Goal: Navigation & Orientation: Find specific page/section

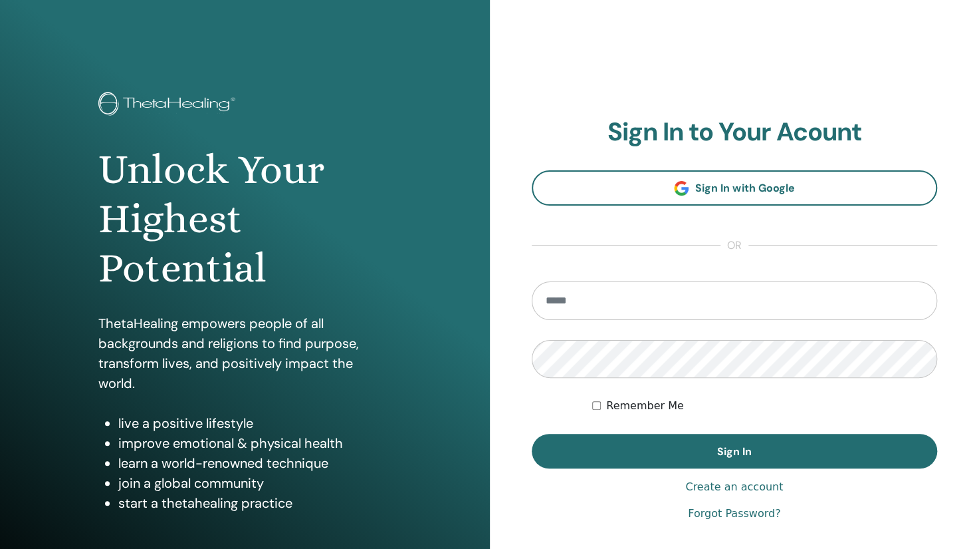
click at [583, 292] on input "email" at bounding box center [735, 300] width 406 height 39
type input "**********"
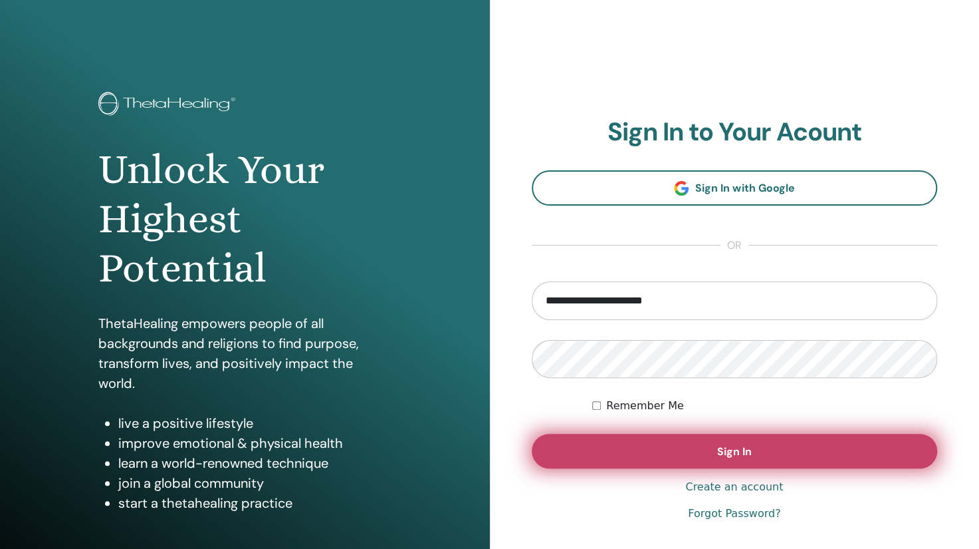
click at [666, 440] on button "Sign In" at bounding box center [735, 451] width 406 height 35
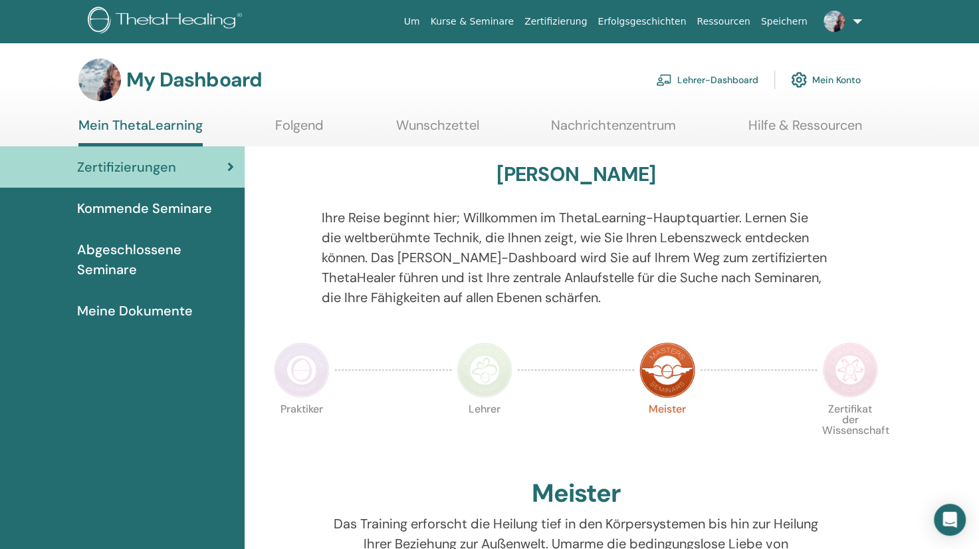
click at [912, 122] on section "My Dashboard Lehrer-Dashboard Mein Konto Mein ThetaLearning Folgend Wunschzette…" at bounding box center [489, 103] width 979 height 88
click at [185, 215] on span "Kommende Seminare" at bounding box center [144, 208] width 135 height 20
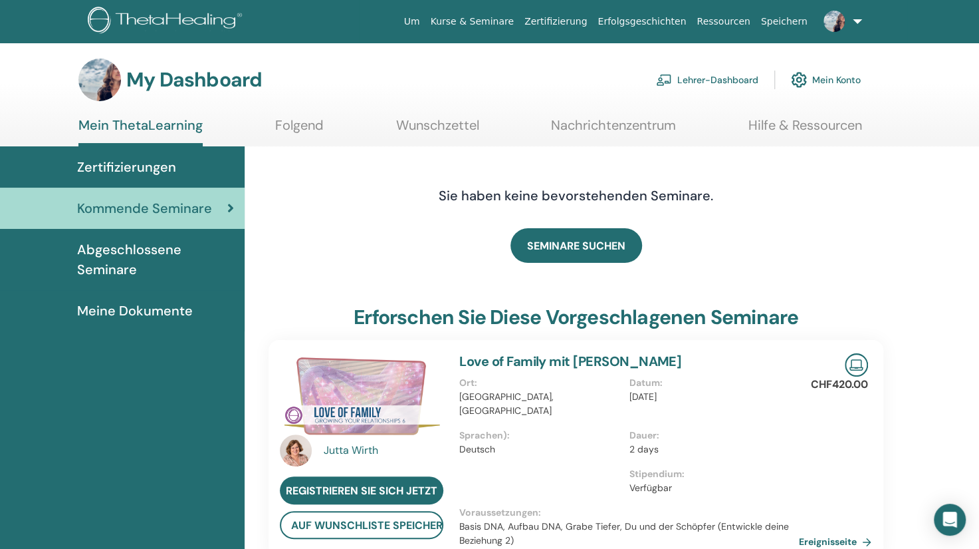
click at [148, 253] on span "Abgeschlossene Seminare" at bounding box center [155, 259] width 157 height 40
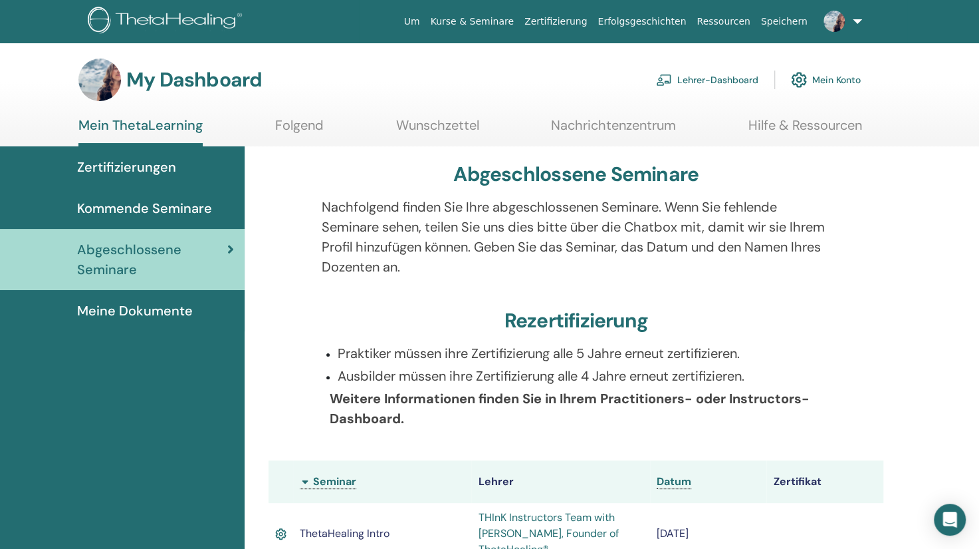
click at [727, 77] on link "Lehrer-Dashboard" at bounding box center [707, 79] width 102 height 29
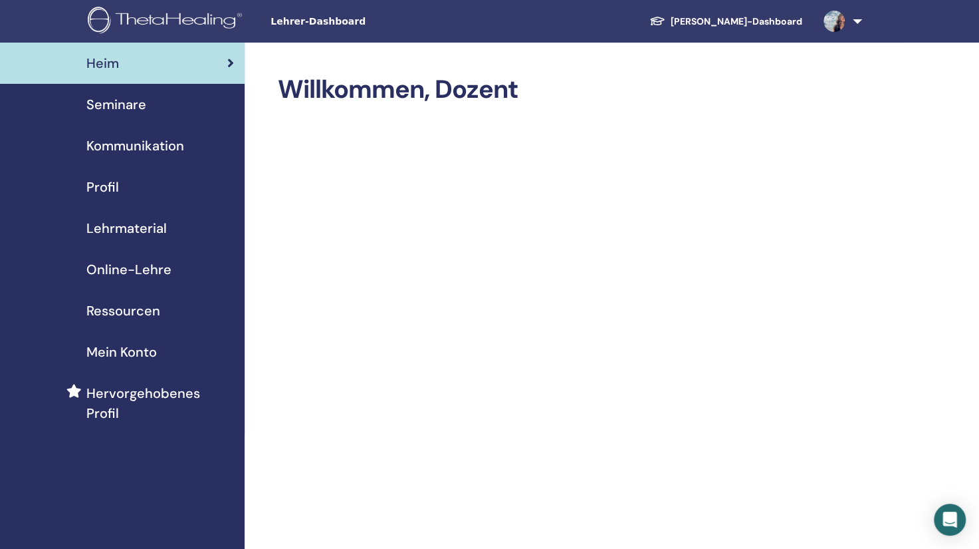
click at [154, 108] on div "Seminare" at bounding box center [122, 104] width 223 height 20
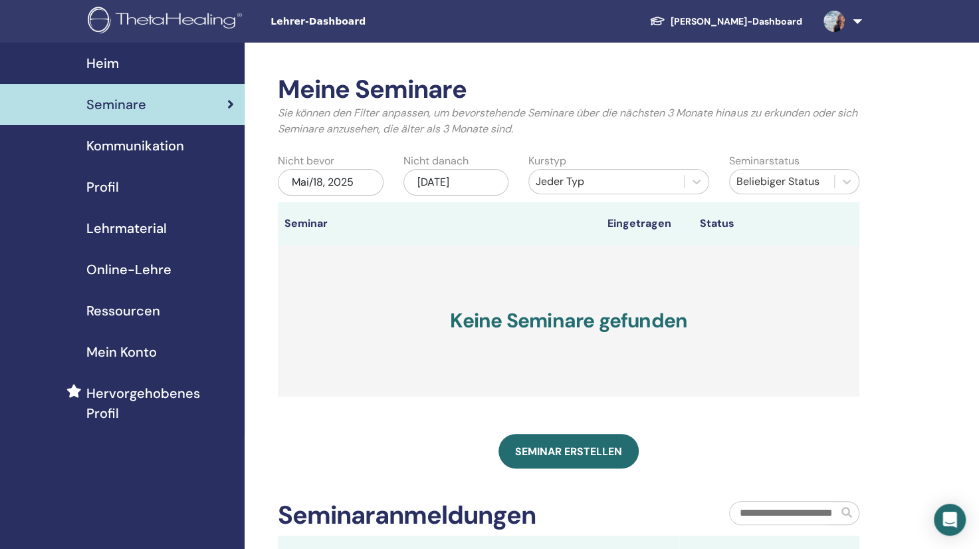
click at [137, 143] on span "Kommunikation" at bounding box center [135, 146] width 98 height 20
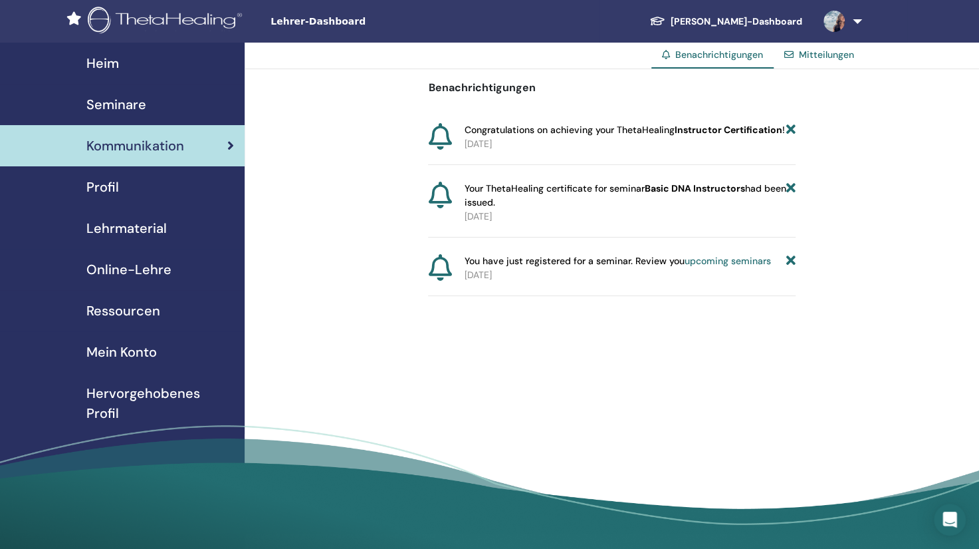
click at [117, 198] on link "Profil" at bounding box center [122, 186] width 245 height 41
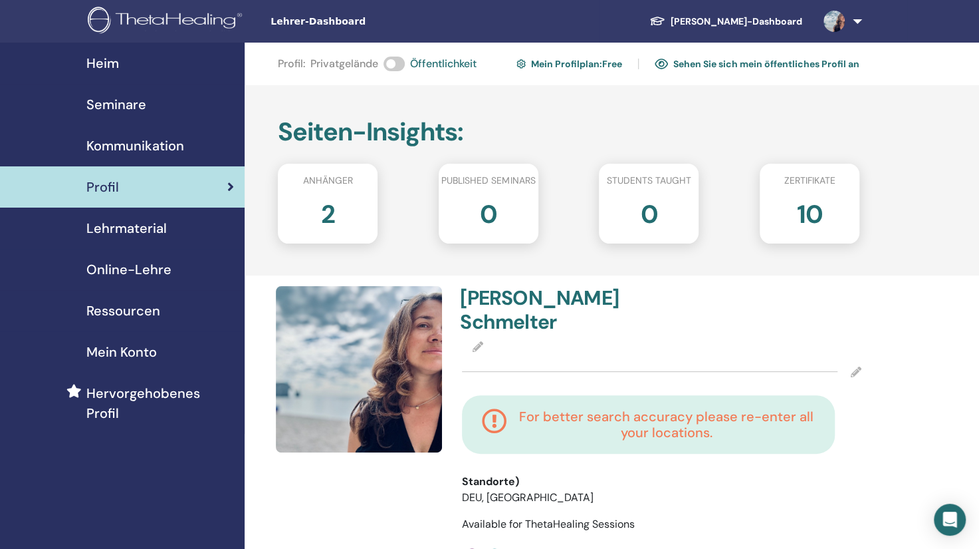
click at [132, 223] on span "Lehrmaterial" at bounding box center [126, 228] width 80 height 20
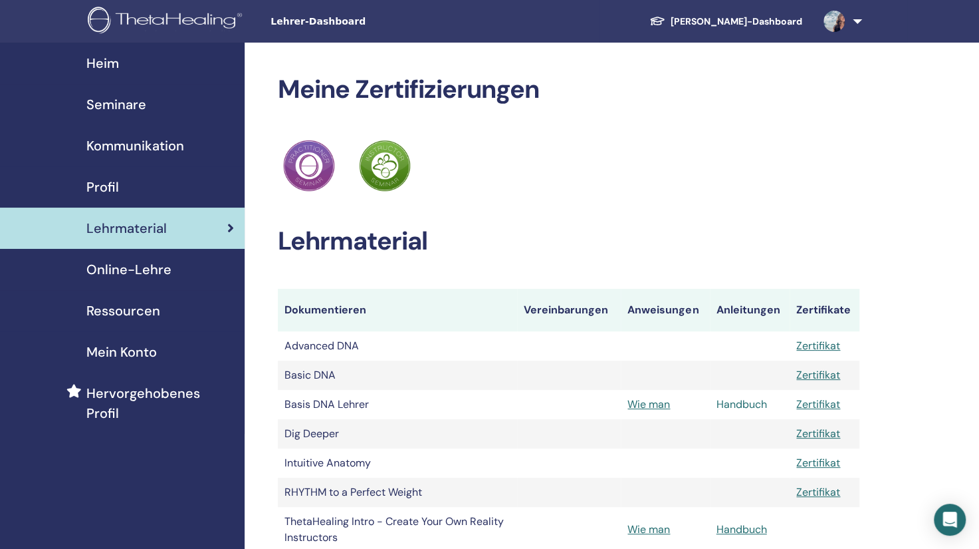
click at [734, 404] on link "Handbuch" at bounding box center [742, 404] width 51 height 14
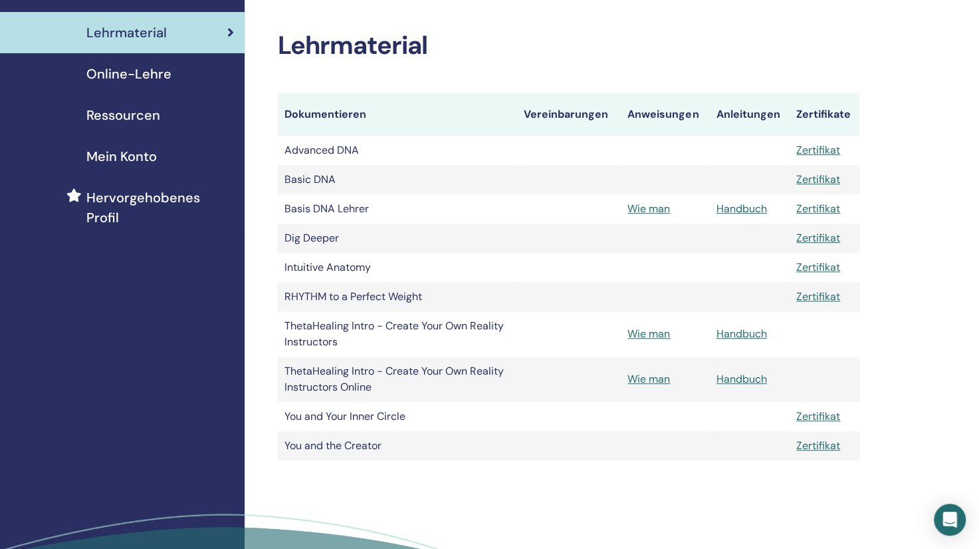
scroll to position [197, 0]
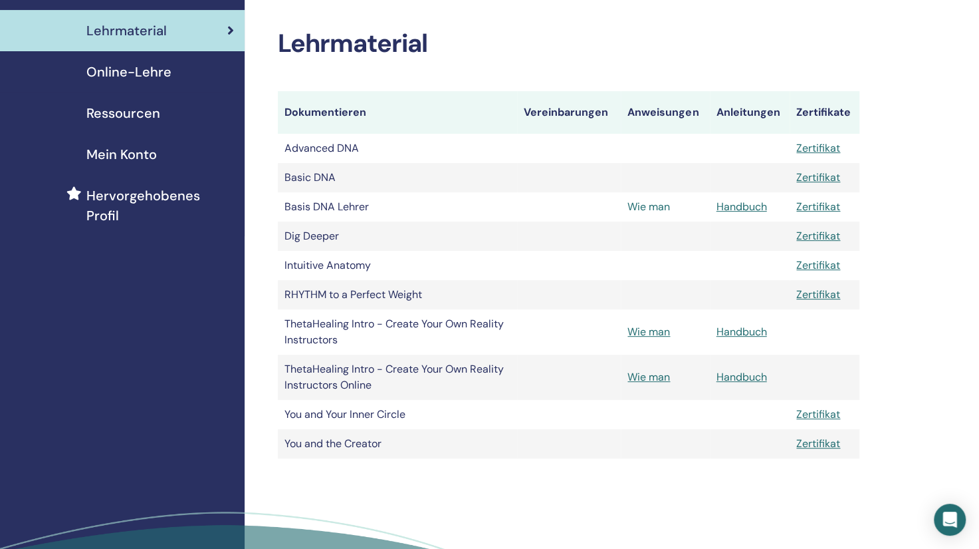
click at [650, 204] on link "Wie man" at bounding box center [649, 206] width 43 height 14
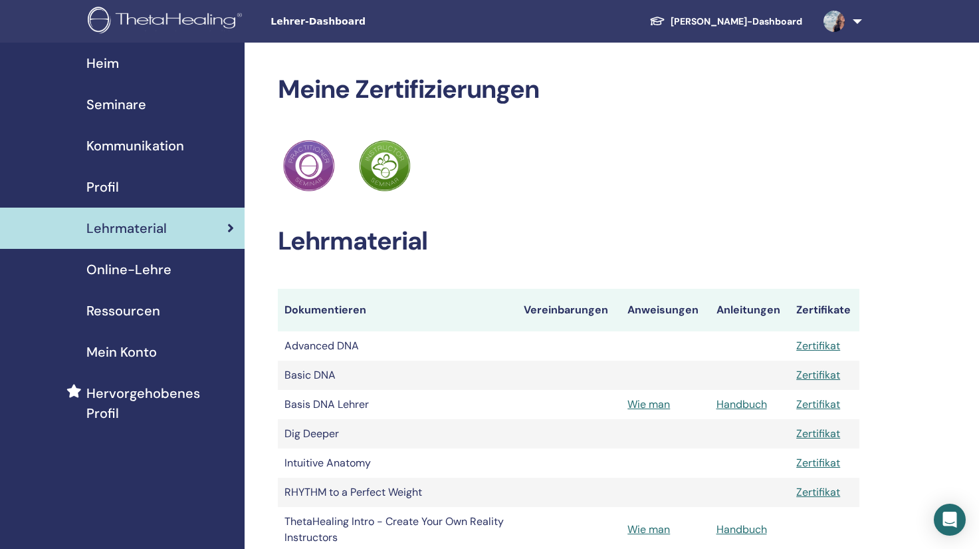
scroll to position [197, 0]
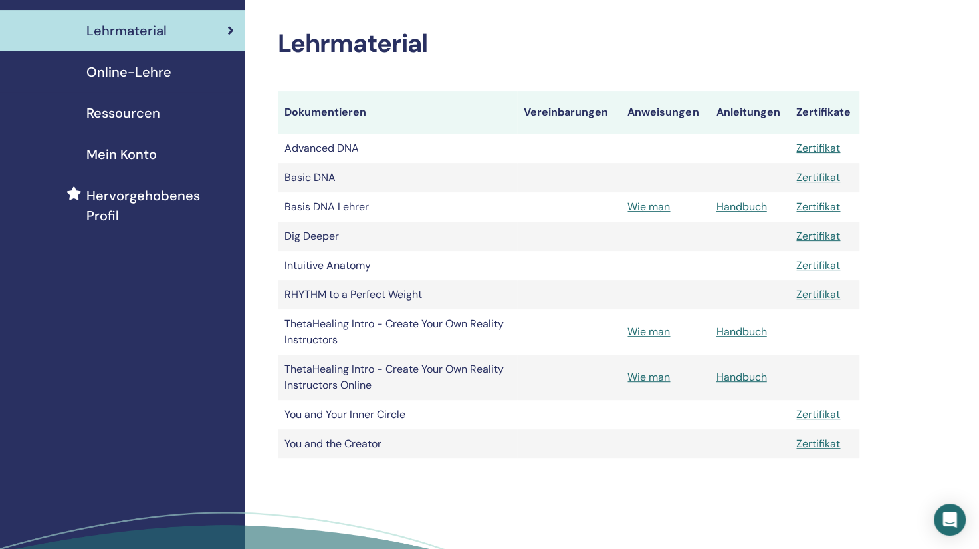
click at [916, 275] on div "Meine Zertifizierungen ThetaHealing Praktiker ThetaHealing Lehrer Lehrmaterial …" at bounding box center [612, 244] width 735 height 799
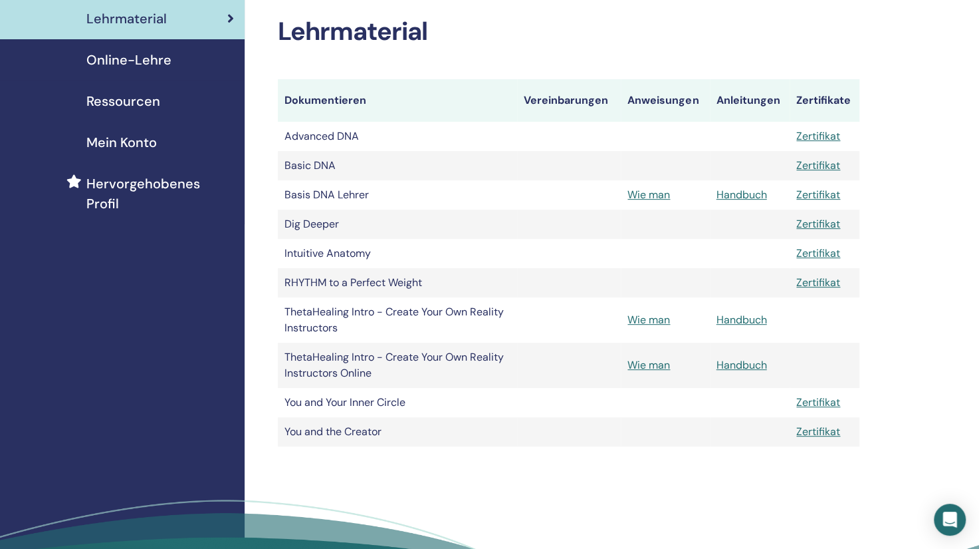
scroll to position [209, 0]
click at [929, 269] on div "Meine Zertifizierungen ThetaHealing Praktiker ThetaHealing Lehrer Lehrmaterial …" at bounding box center [612, 233] width 735 height 799
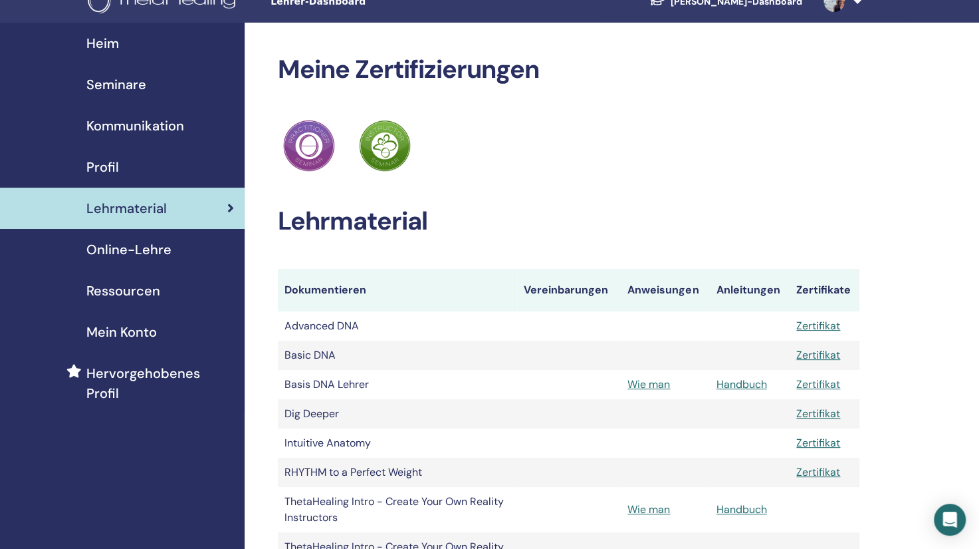
scroll to position [0, 0]
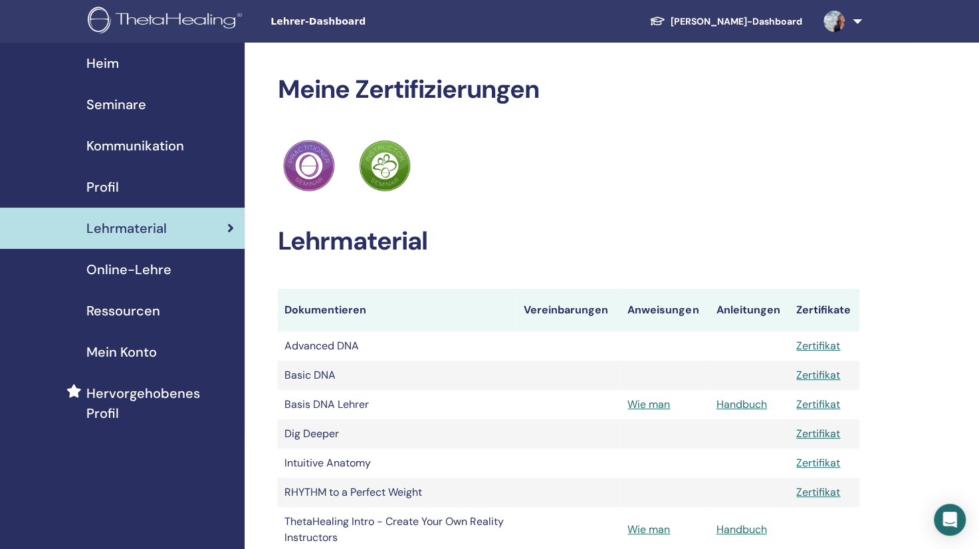
click at [138, 261] on span "Online-Lehre" at bounding box center [128, 269] width 85 height 20
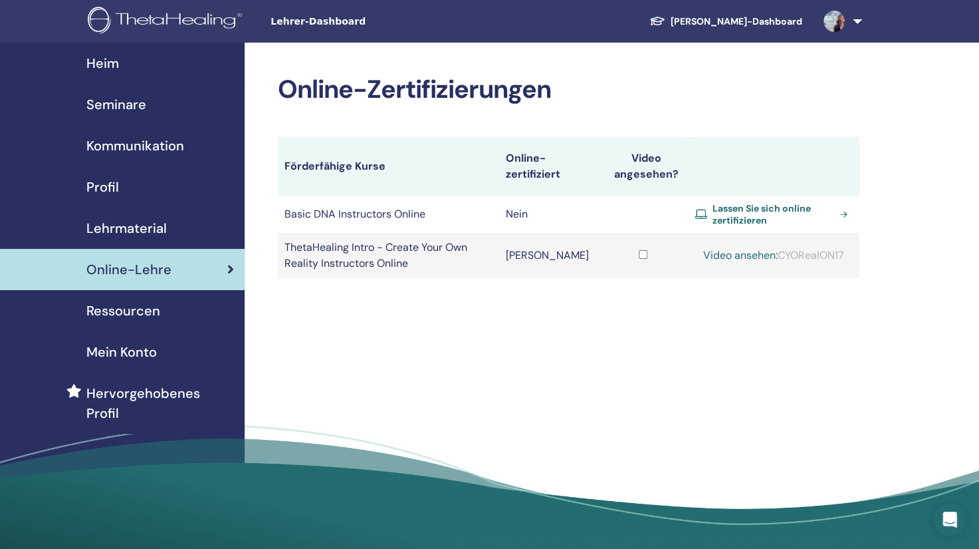
click at [174, 352] on div "Mein Konto" at bounding box center [122, 352] width 223 height 20
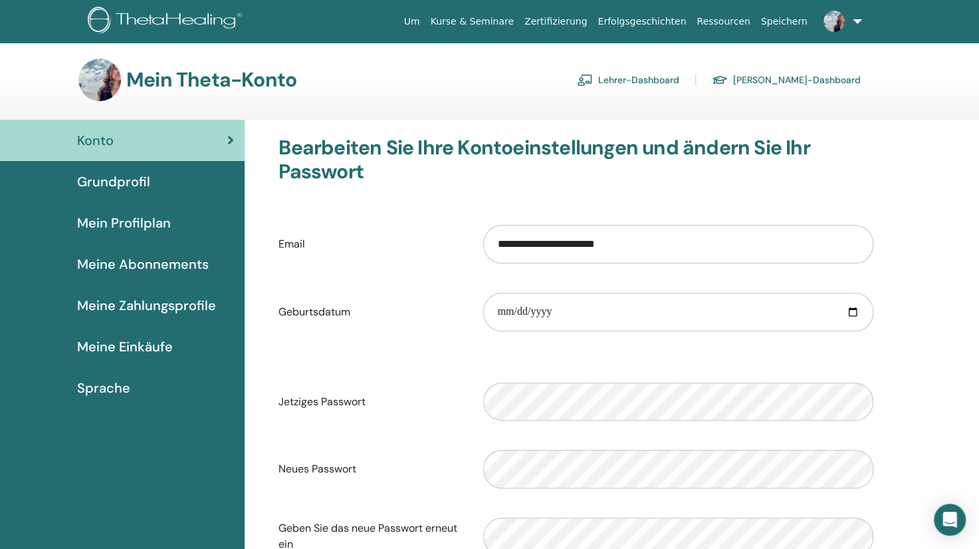
click at [578, 22] on link "Zertifizierung" at bounding box center [555, 21] width 73 height 25
click at [161, 312] on span "Meine Zahlungsprofile" at bounding box center [146, 305] width 139 height 20
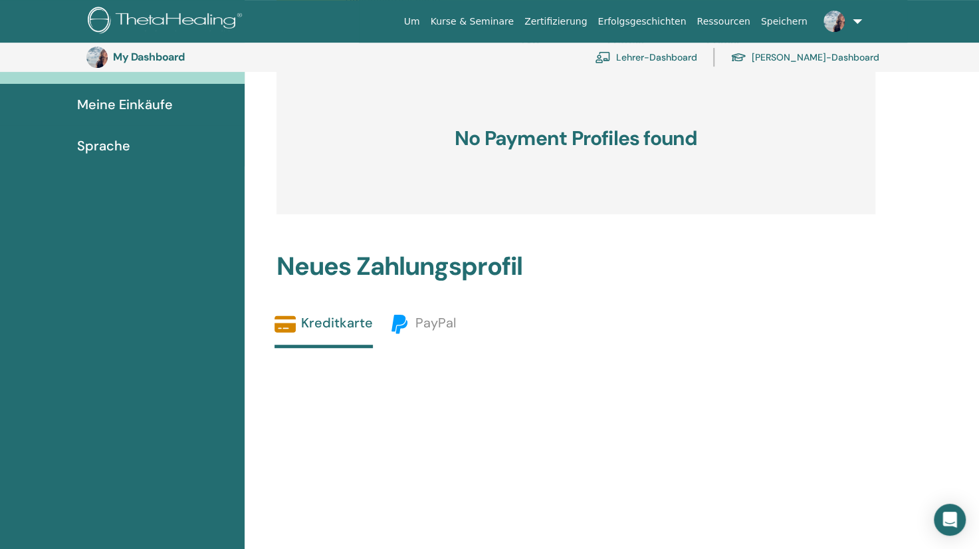
scroll to position [304, 0]
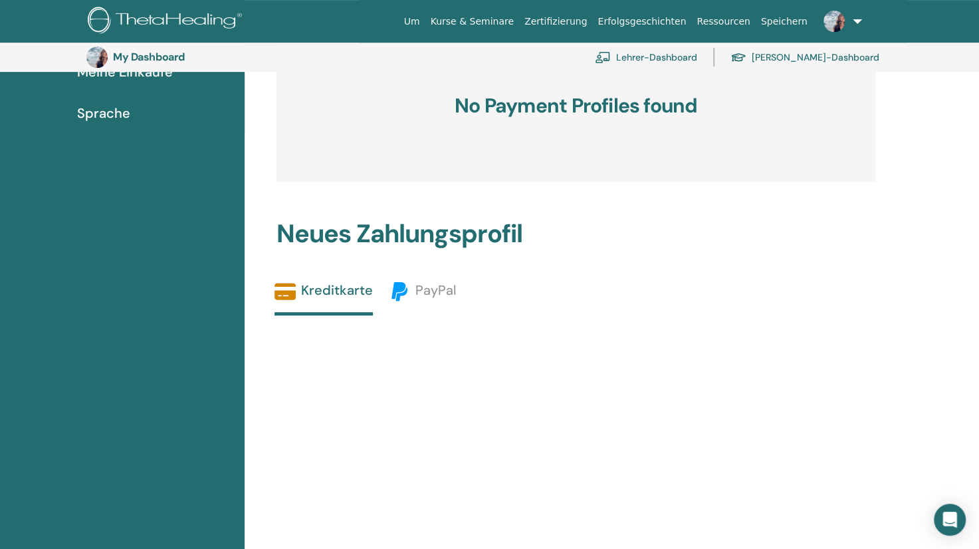
drag, startPoint x: 981, startPoint y: 95, endPoint x: 985, endPoint y: 255, distance: 160.3
click at [431, 286] on span "PayPal" at bounding box center [436, 289] width 41 height 17
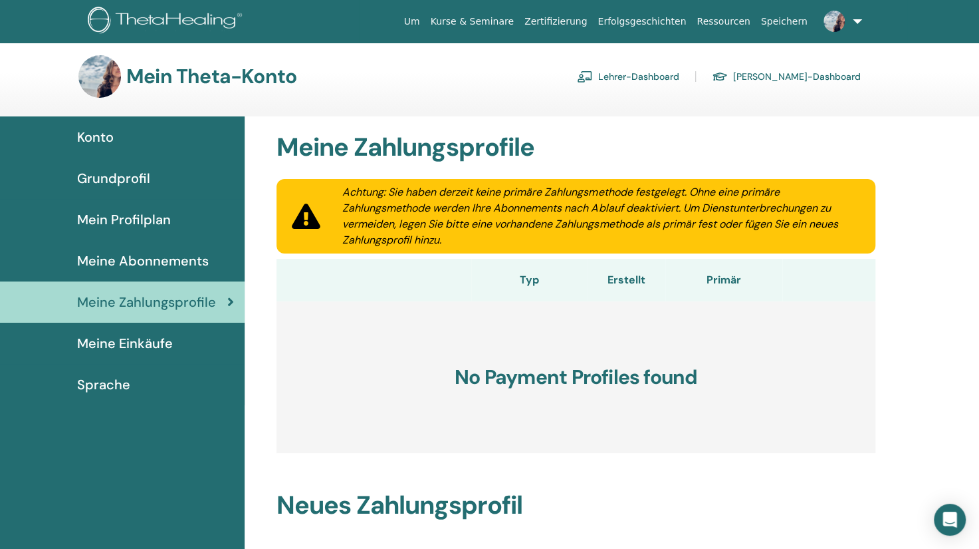
scroll to position [0, 0]
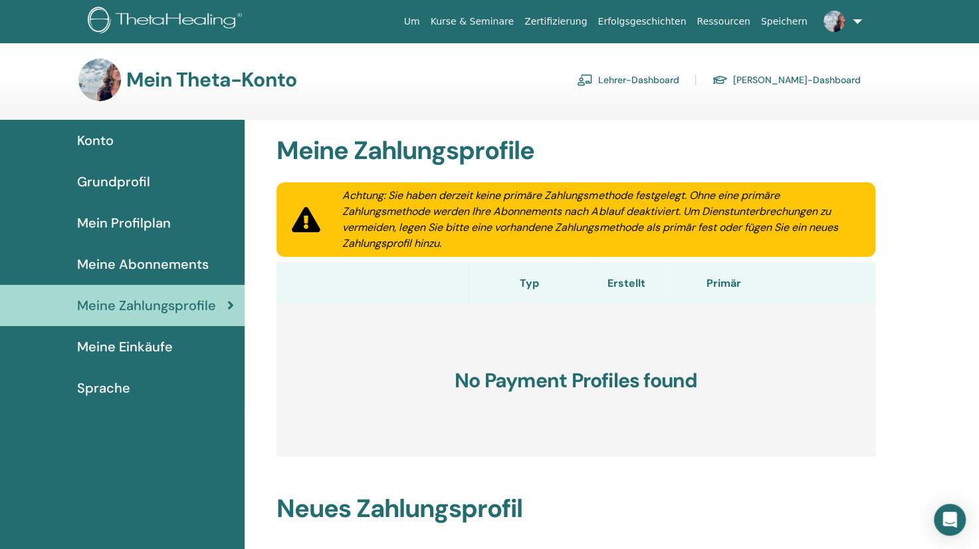
click at [141, 341] on span "Meine Einkäufe" at bounding box center [125, 346] width 96 height 20
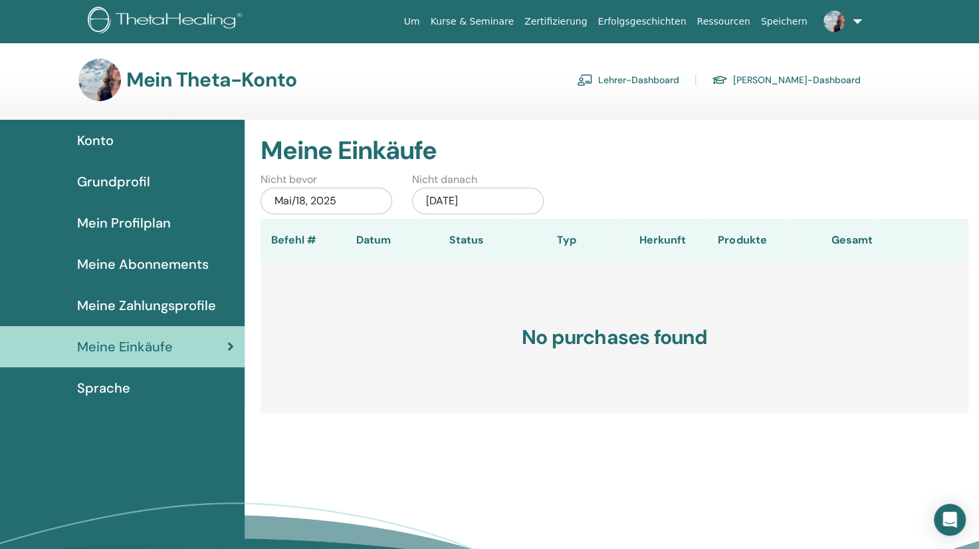
click at [122, 384] on span "Sprache" at bounding box center [103, 388] width 53 height 20
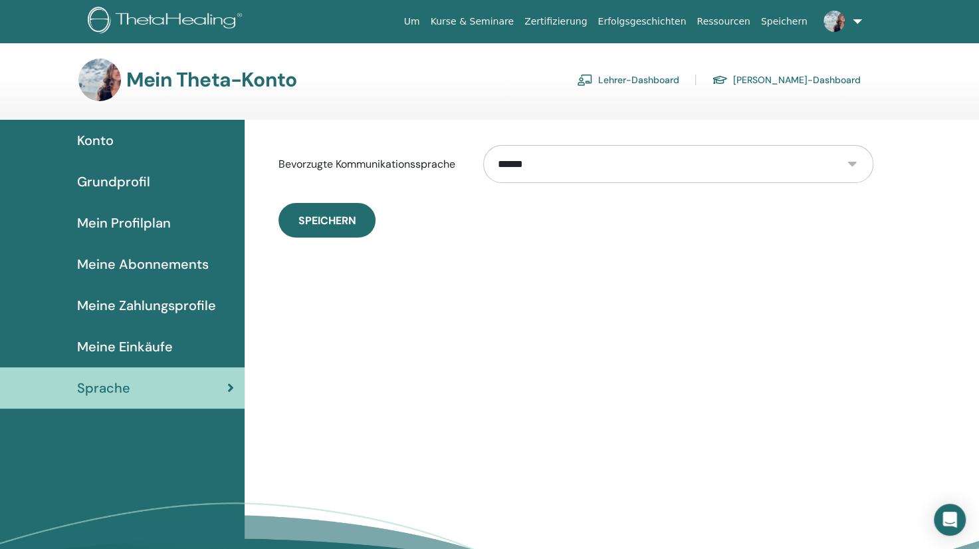
click at [779, 13] on link "Speichern" at bounding box center [784, 21] width 57 height 25
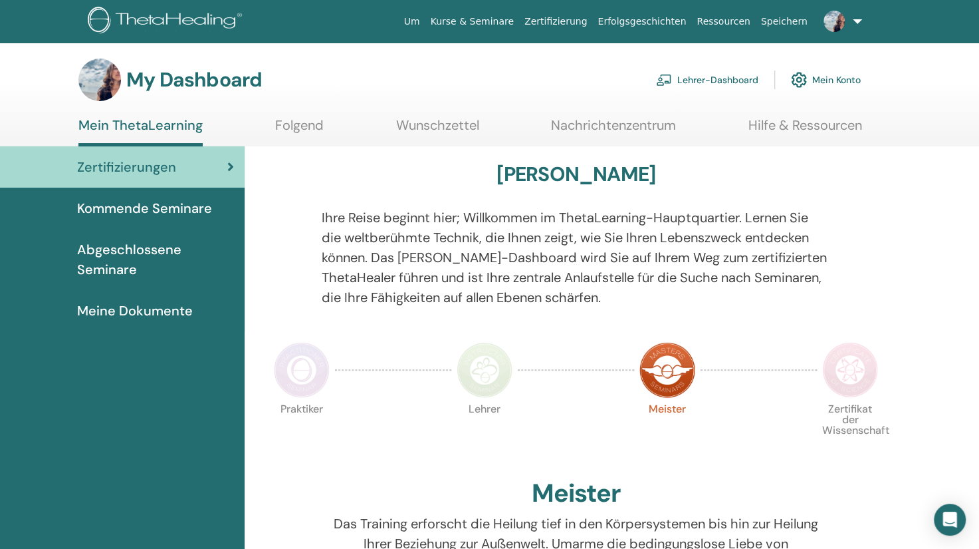
click at [701, 83] on link "Lehrer-Dashboard" at bounding box center [707, 79] width 102 height 29
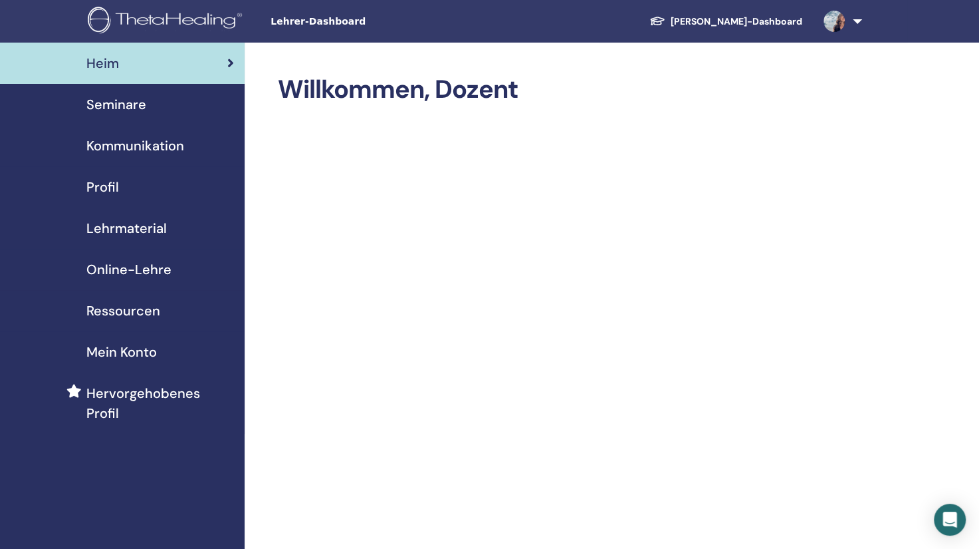
click at [761, 21] on link "Schüler-Dashboard" at bounding box center [726, 21] width 174 height 25
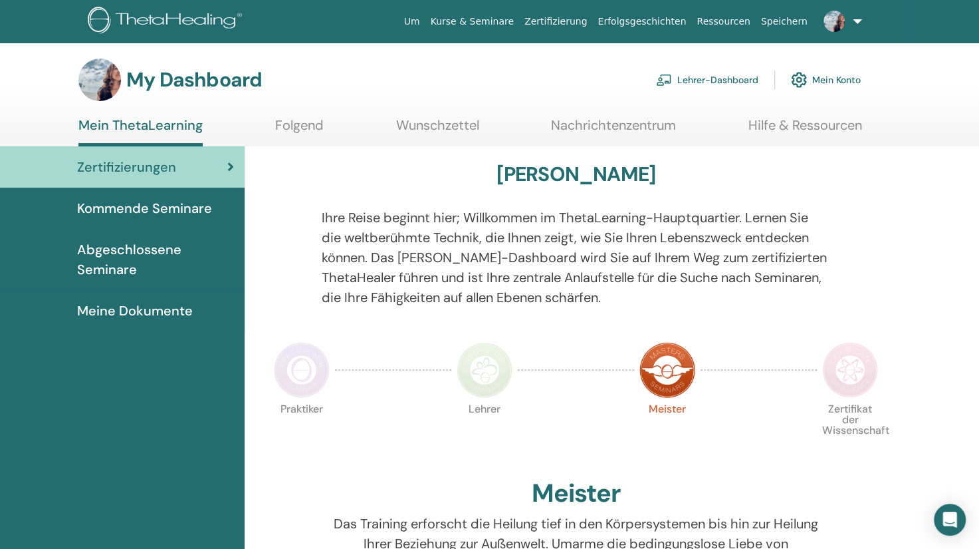
click at [856, 23] on link at bounding box center [840, 21] width 55 height 43
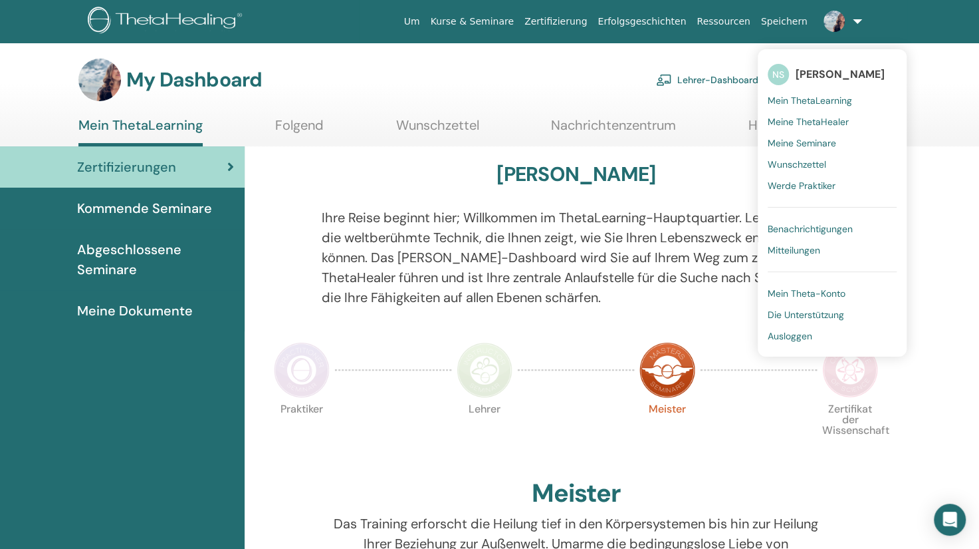
click at [557, 60] on div "My Dashboard Lehrer-Dashboard Mein Konto" at bounding box center [469, 80] width 783 height 43
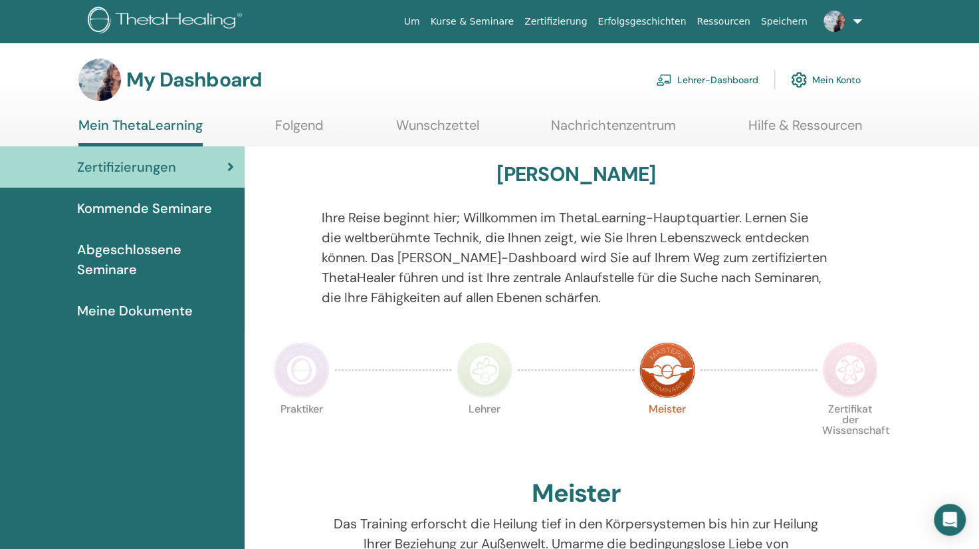
click at [310, 124] on link "Folgend" at bounding box center [299, 130] width 49 height 26
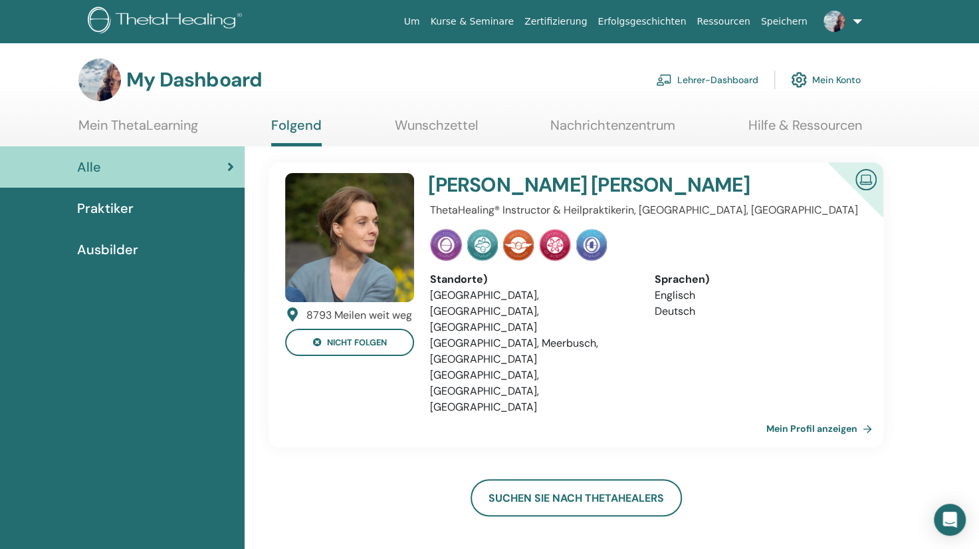
click at [790, 415] on link "Mein Profil anzeigen" at bounding box center [822, 428] width 111 height 27
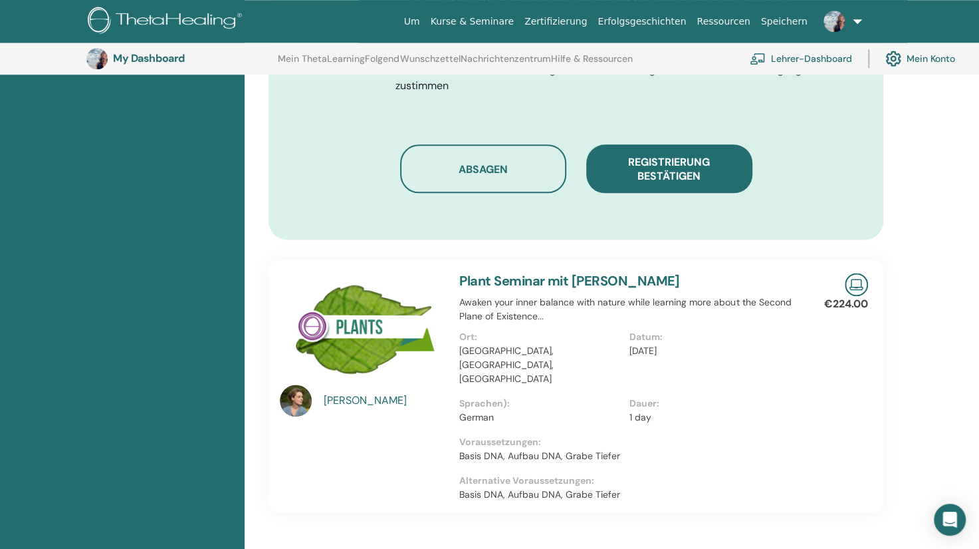
scroll to position [816, 0]
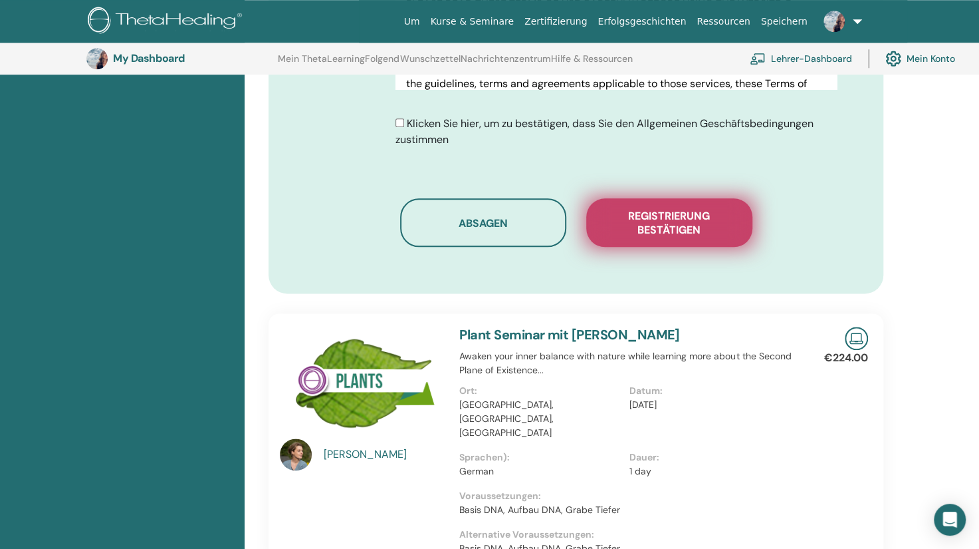
click at [687, 209] on span "Registrierung bestätigen" at bounding box center [669, 223] width 133 height 28
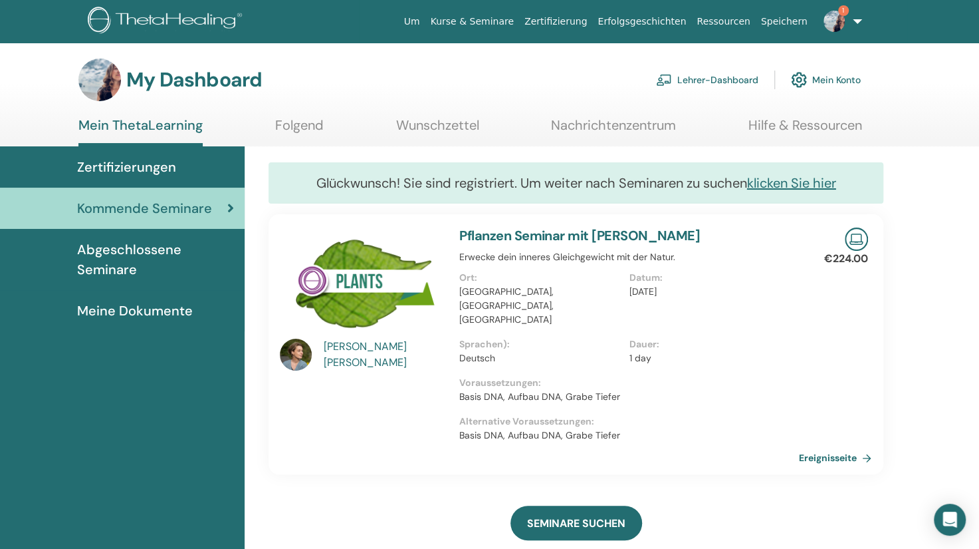
click at [828, 23] on img at bounding box center [834, 21] width 21 height 21
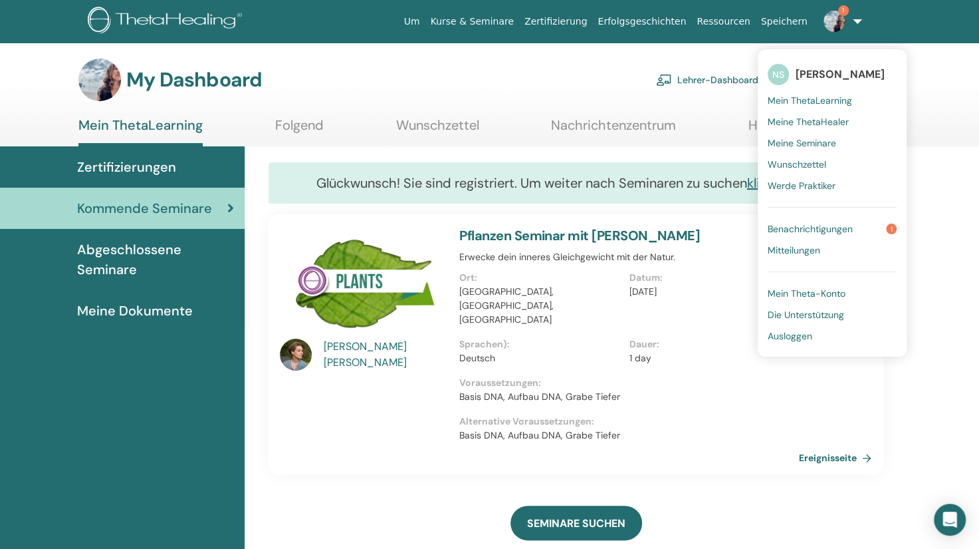
click at [838, 223] on span "Benachrichtigungen" at bounding box center [810, 229] width 85 height 12
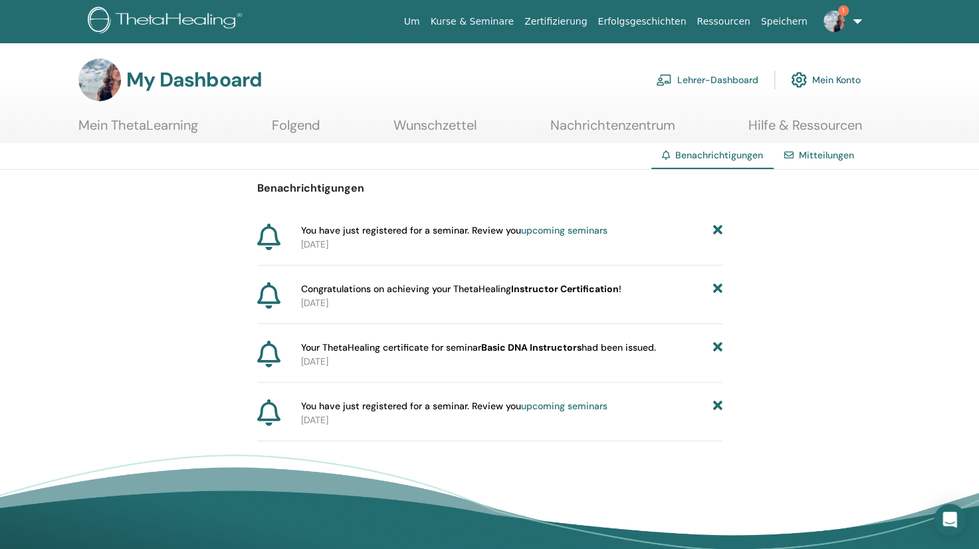
click at [815, 161] on link "Mitteilungen" at bounding box center [826, 155] width 55 height 12
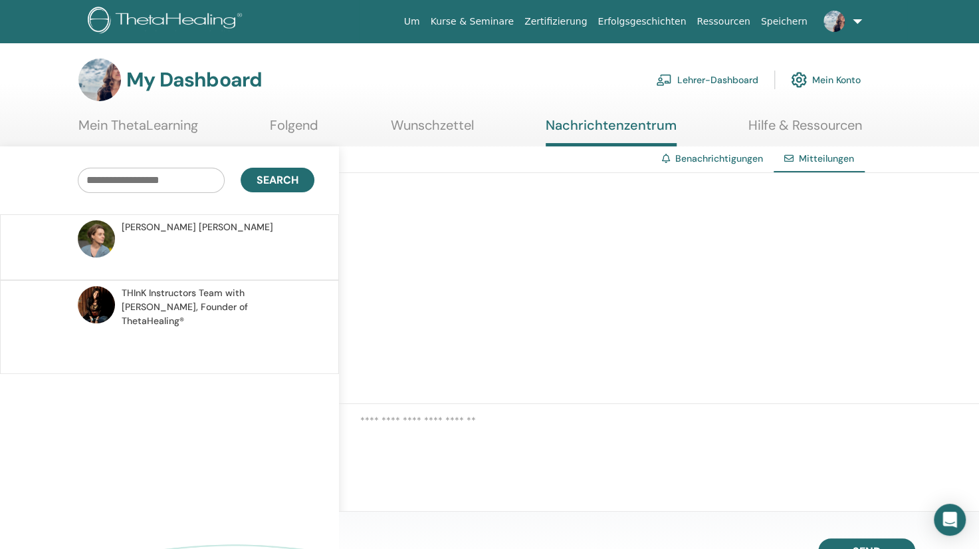
click at [146, 223] on span "Sandra Gallagher" at bounding box center [198, 227] width 152 height 14
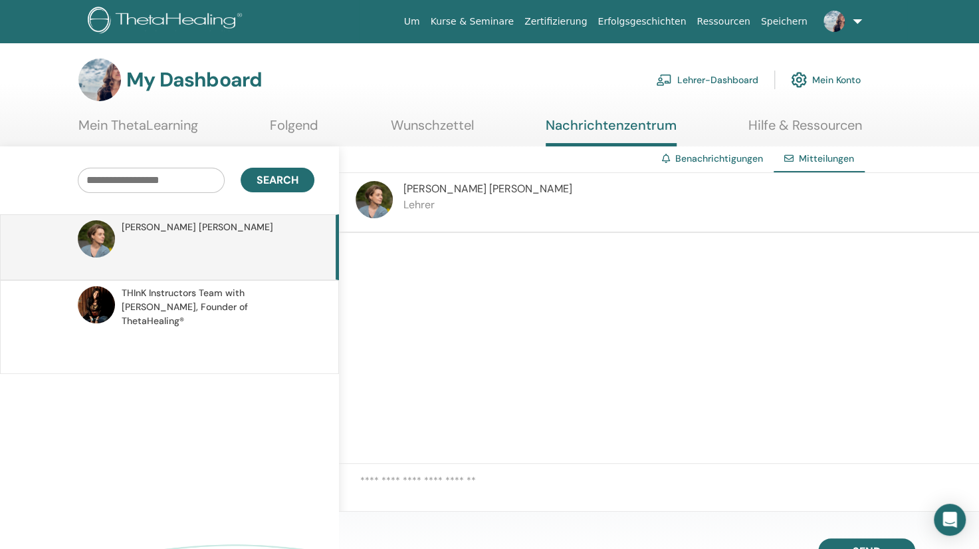
click at [100, 233] on img at bounding box center [96, 238] width 37 height 37
click at [424, 197] on p "Lehrer" at bounding box center [488, 205] width 169 height 16
click at [384, 199] on img at bounding box center [374, 199] width 37 height 37
drag, startPoint x: 317, startPoint y: 103, endPoint x: 281, endPoint y: 118, distance: 38.8
click at [281, 118] on link "Folgend" at bounding box center [294, 130] width 49 height 26
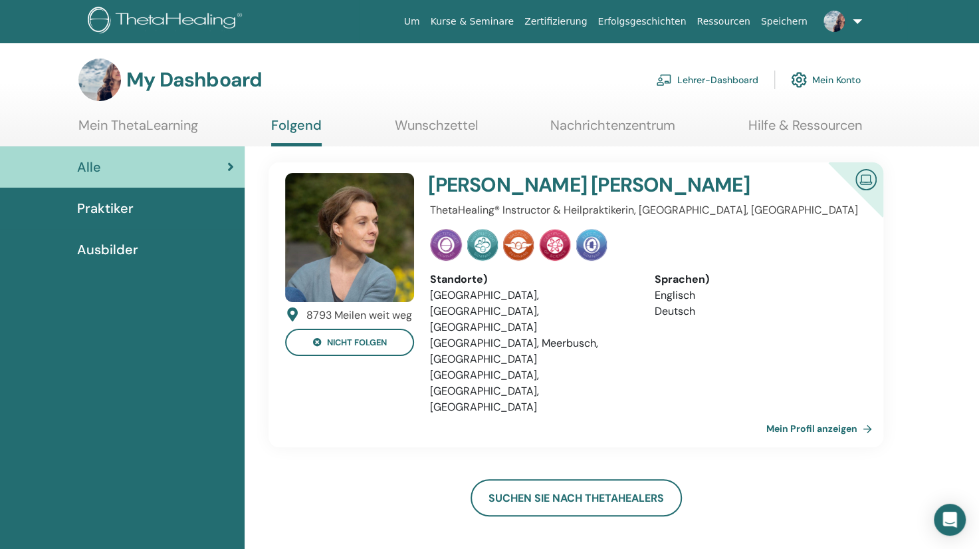
click at [784, 415] on link "Mein Profil anzeigen" at bounding box center [822, 428] width 111 height 27
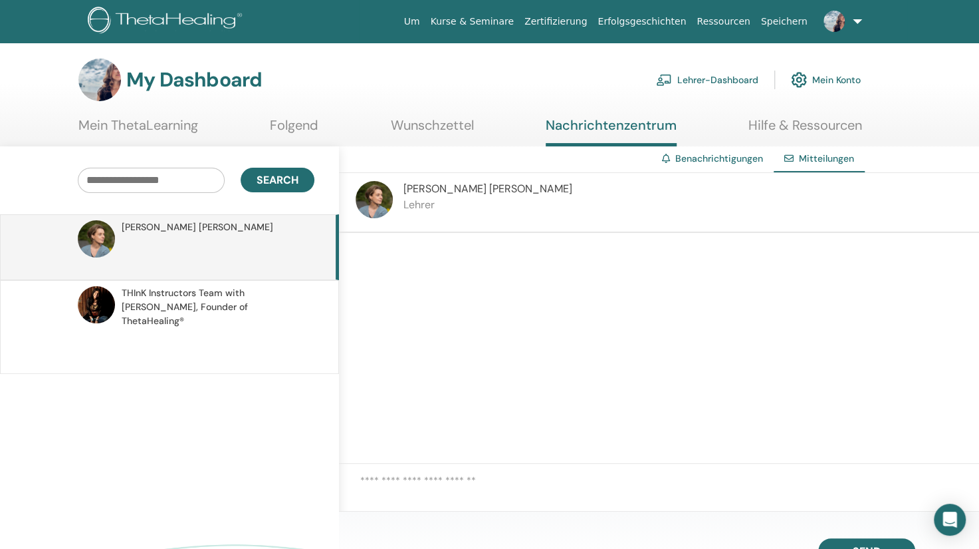
click at [432, 120] on link "Wunschzettel" at bounding box center [432, 130] width 83 height 26
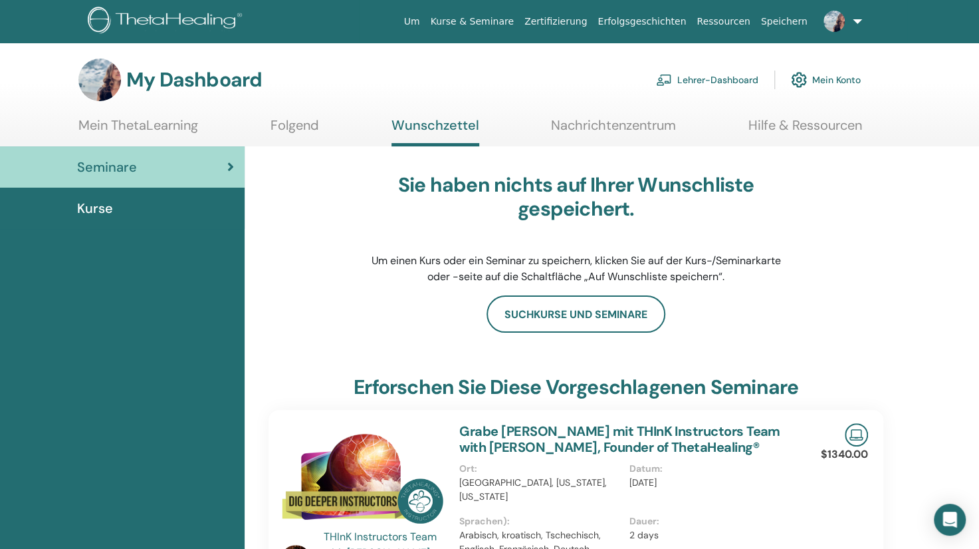
click at [640, 126] on link "Nachrichtenzentrum" at bounding box center [613, 130] width 125 height 26
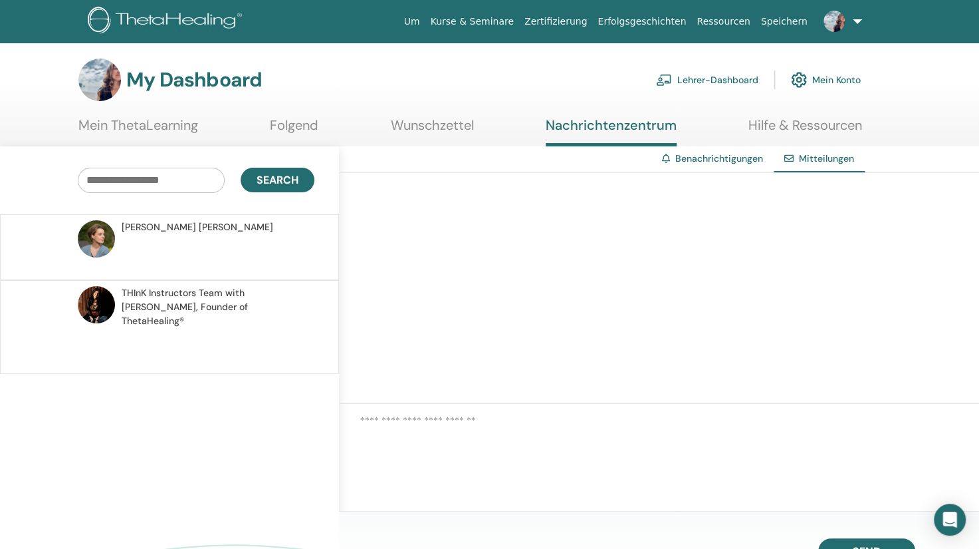
click at [306, 121] on link "Folgend" at bounding box center [294, 130] width 49 height 26
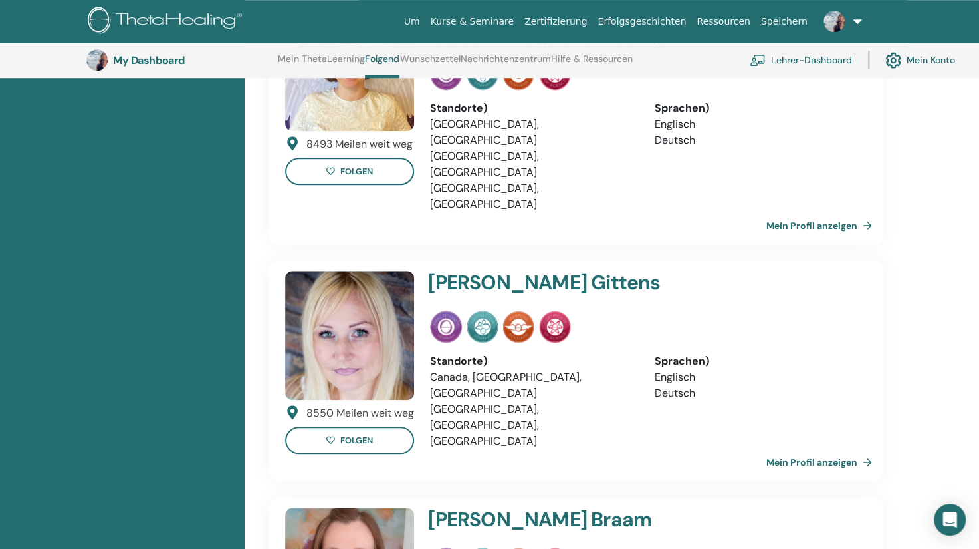
scroll to position [652, 0]
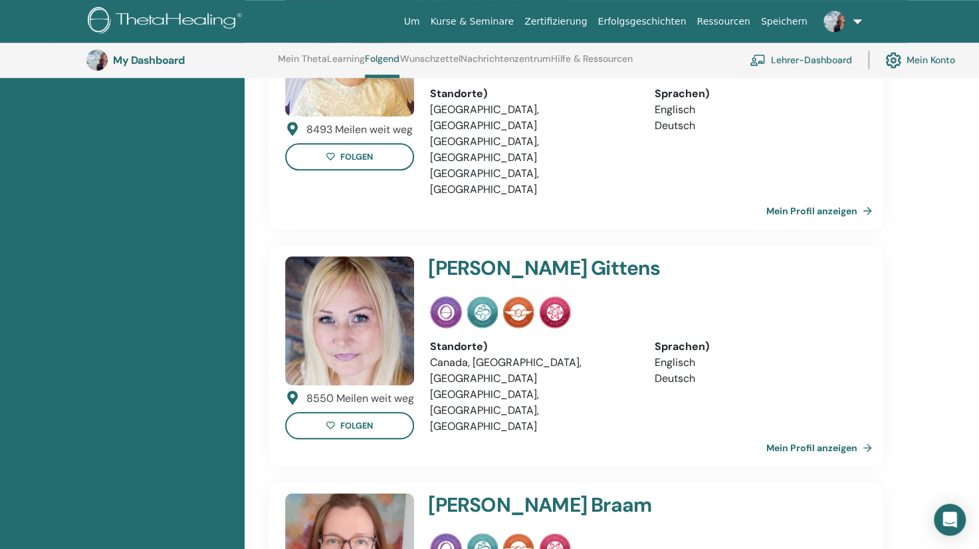
click at [342, 493] on img at bounding box center [349, 557] width 129 height 129
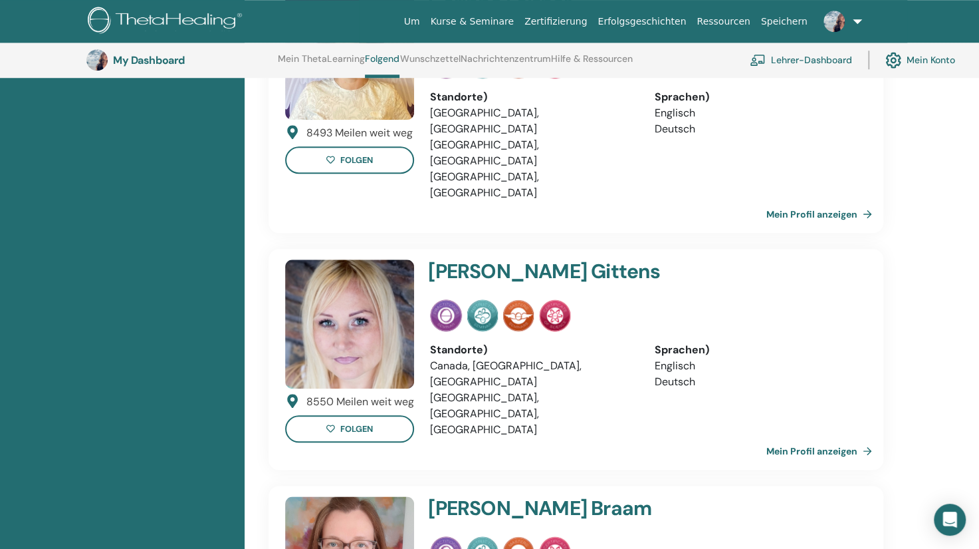
scroll to position [652, 0]
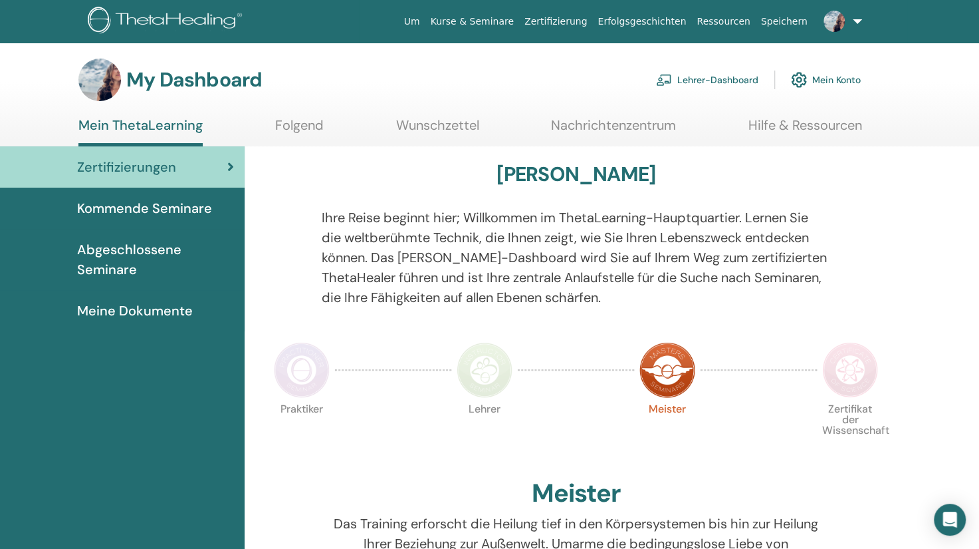
click at [519, 18] on link "Kurse & Seminare" at bounding box center [473, 21] width 94 height 25
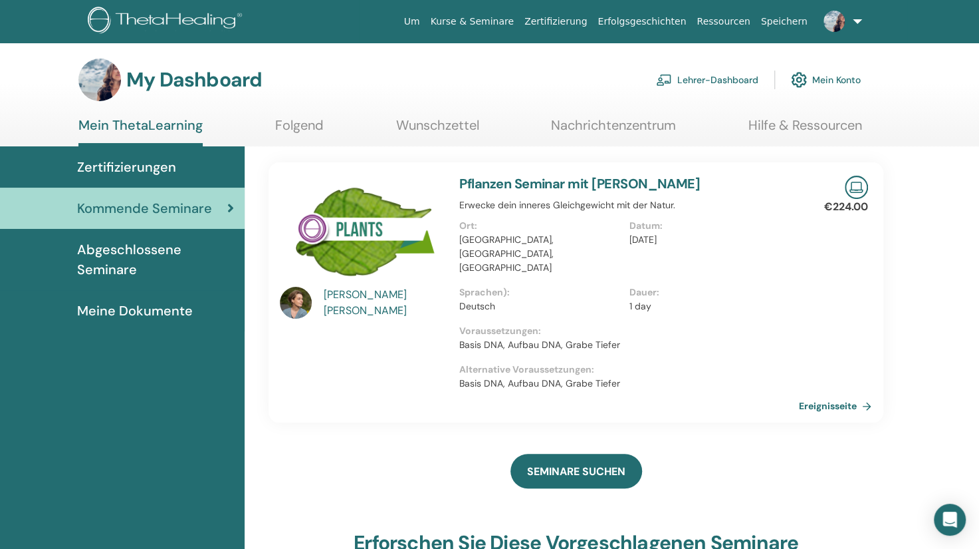
click at [295, 120] on link "Folgend" at bounding box center [299, 130] width 49 height 26
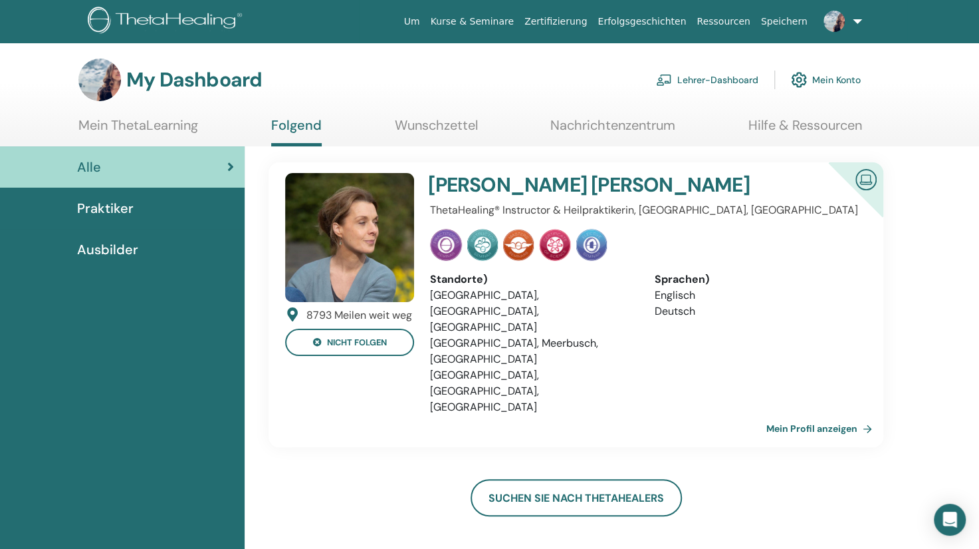
click at [126, 243] on span "Ausbilder" at bounding box center [107, 249] width 61 height 20
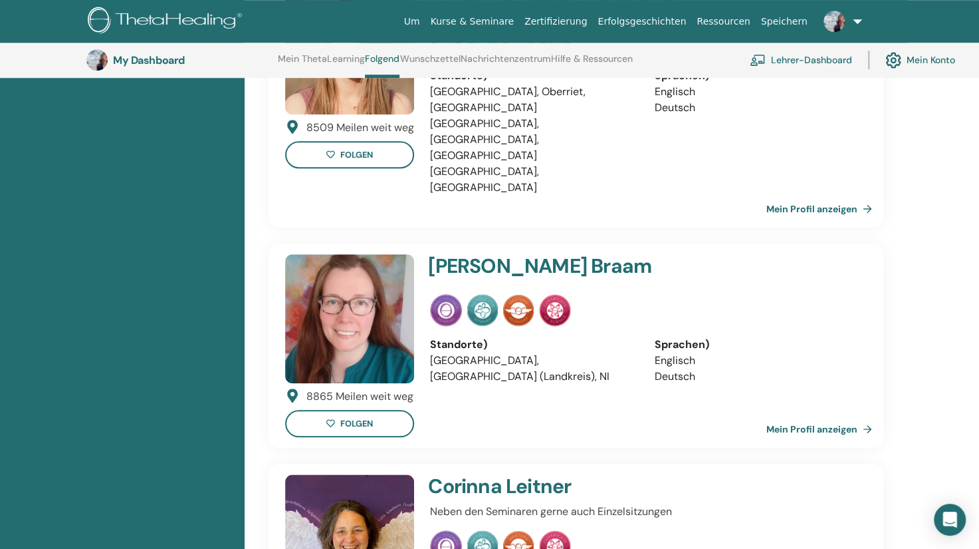
scroll to position [650, 0]
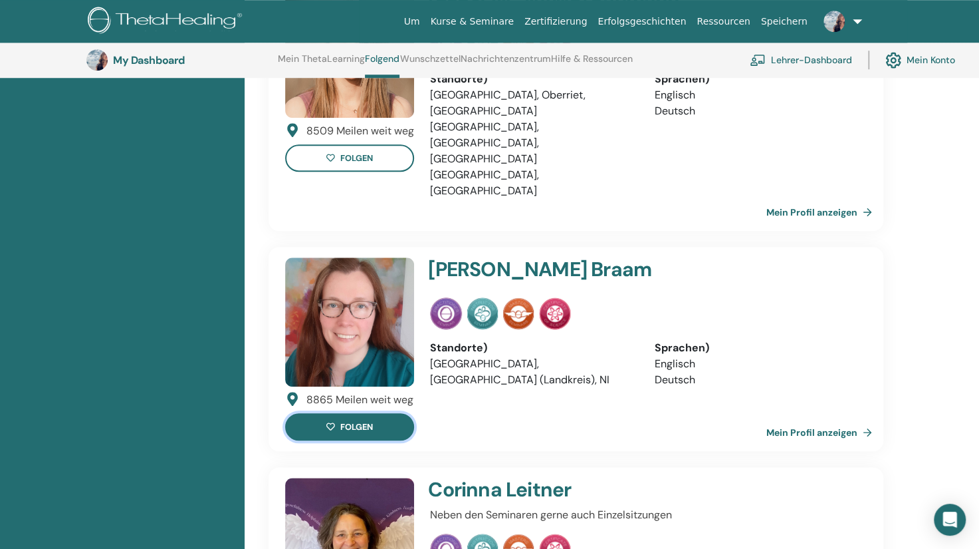
click at [364, 413] on button "folgen" at bounding box center [349, 426] width 129 height 27
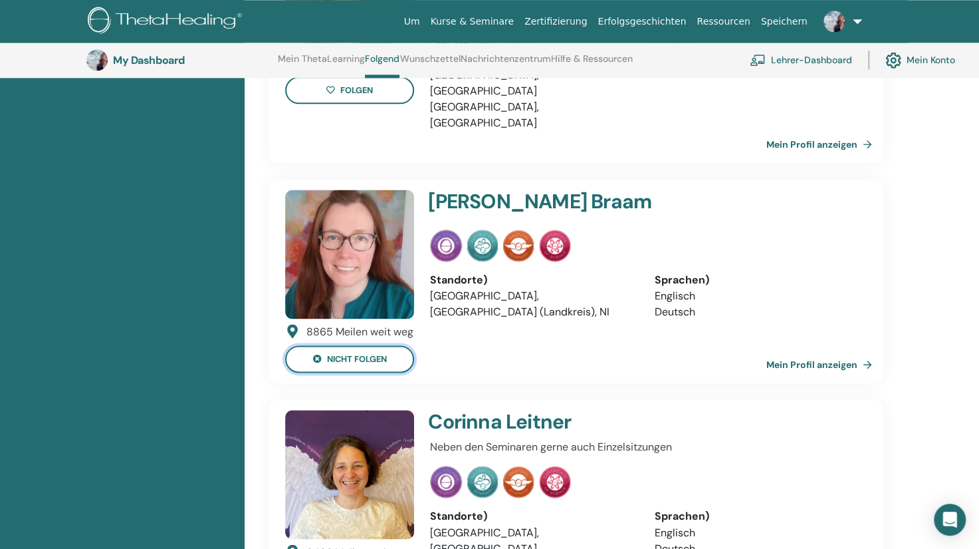
scroll to position [936, 0]
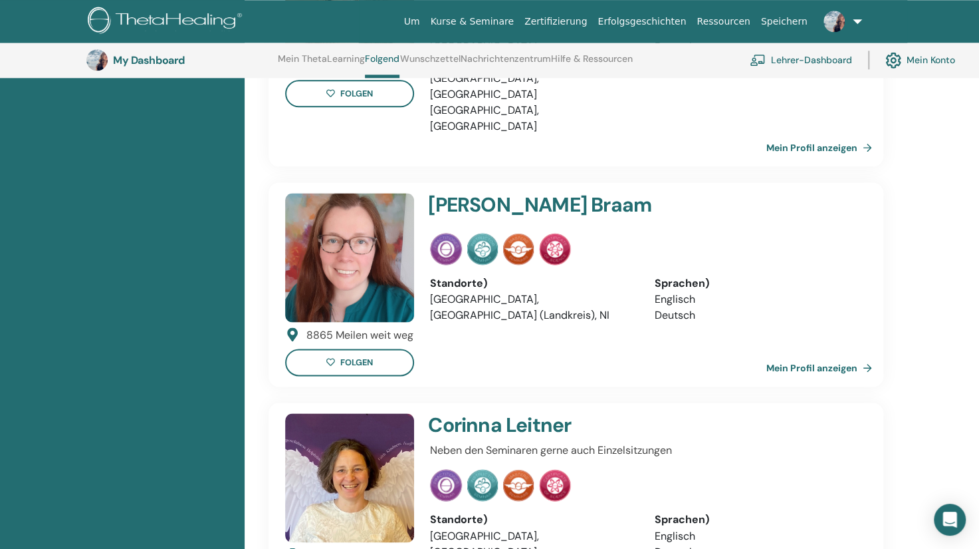
scroll to position [936, 0]
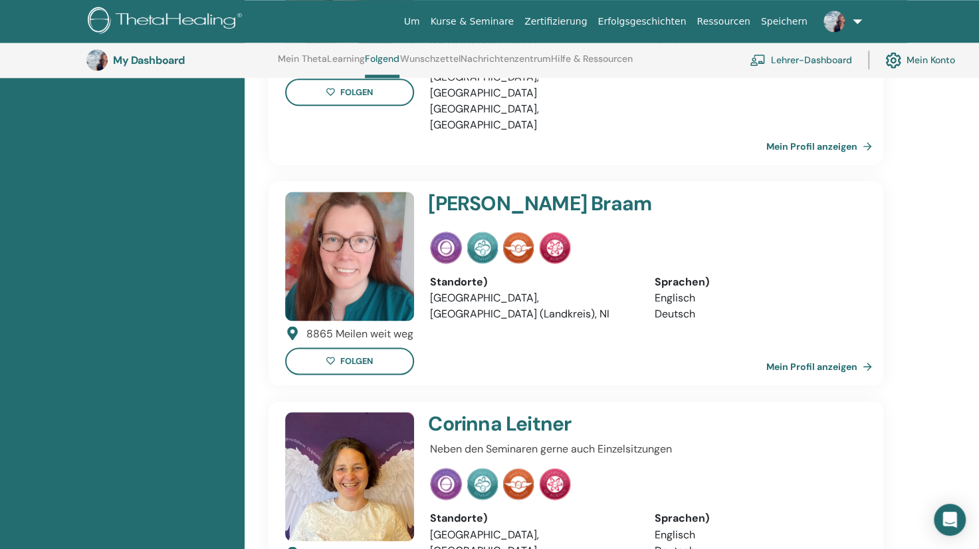
click at [520, 192] on h4 "Andrea Braam" at bounding box center [607, 204] width 358 height 24
click at [823, 353] on link "Mein Profil anzeigen" at bounding box center [822, 366] width 111 height 27
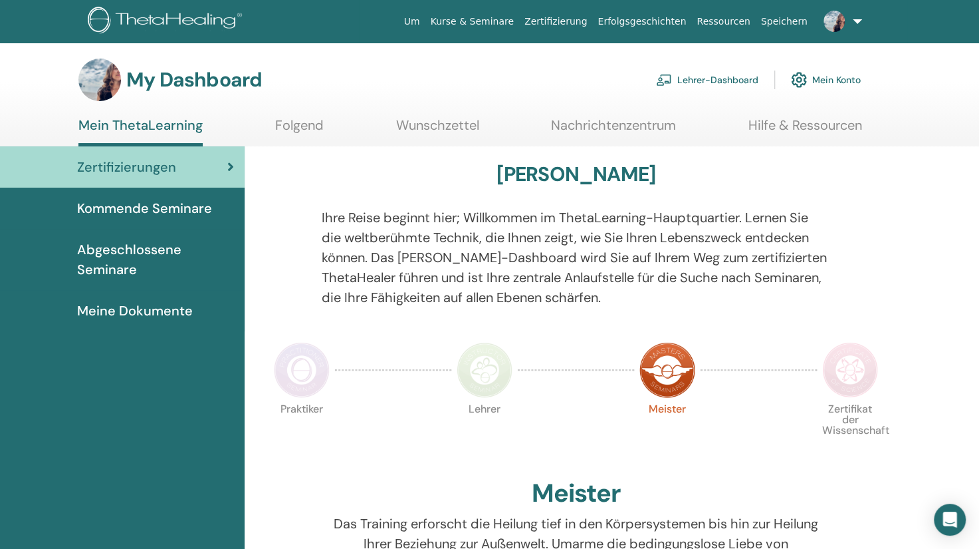
click at [718, 72] on link "Lehrer-Dashboard" at bounding box center [707, 79] width 102 height 29
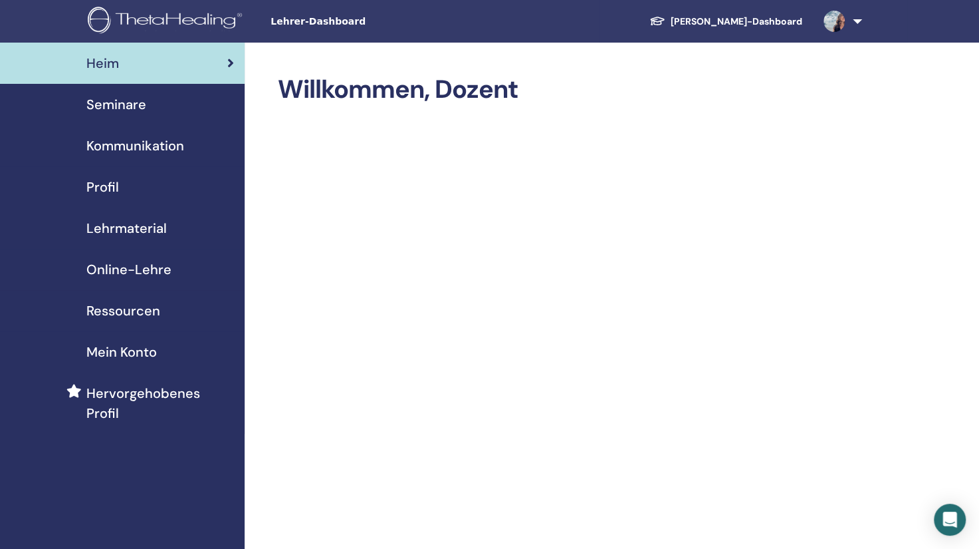
click at [129, 307] on span "Ressourcen" at bounding box center [123, 311] width 74 height 20
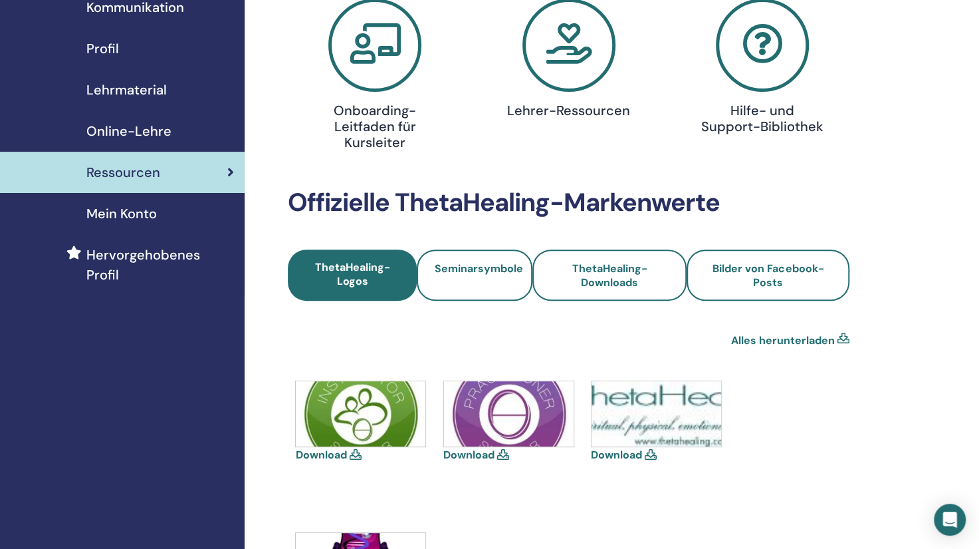
scroll to position [92, 0]
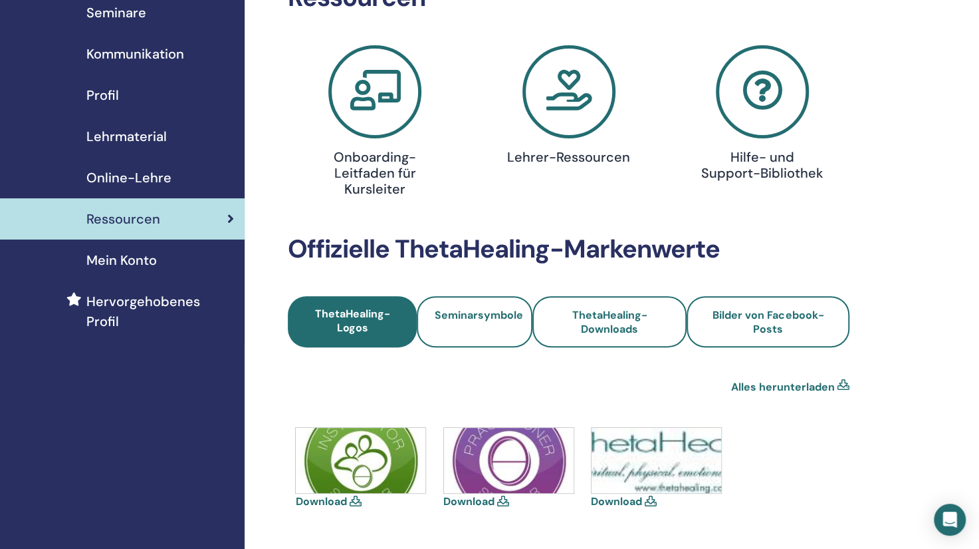
click at [582, 82] on icon at bounding box center [569, 91] width 93 height 93
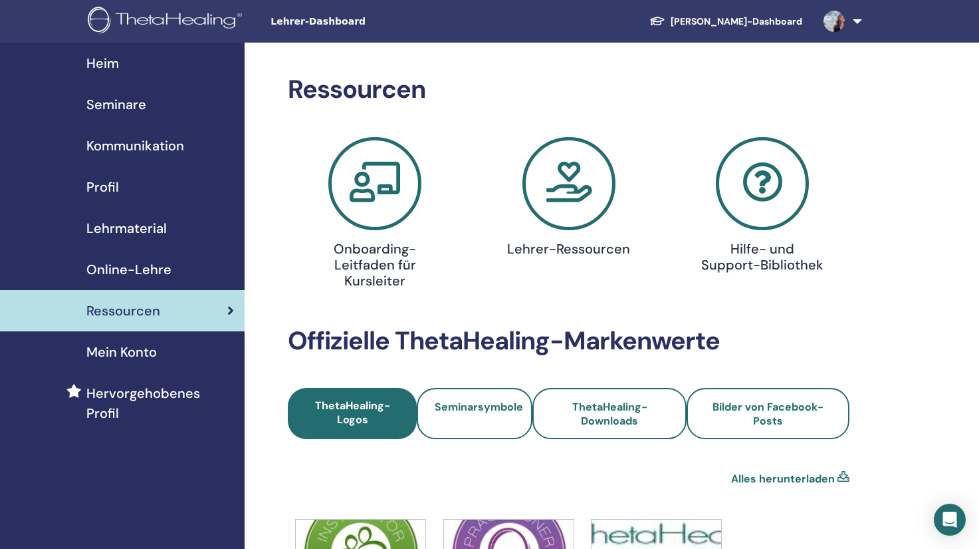
scroll to position [92, 0]
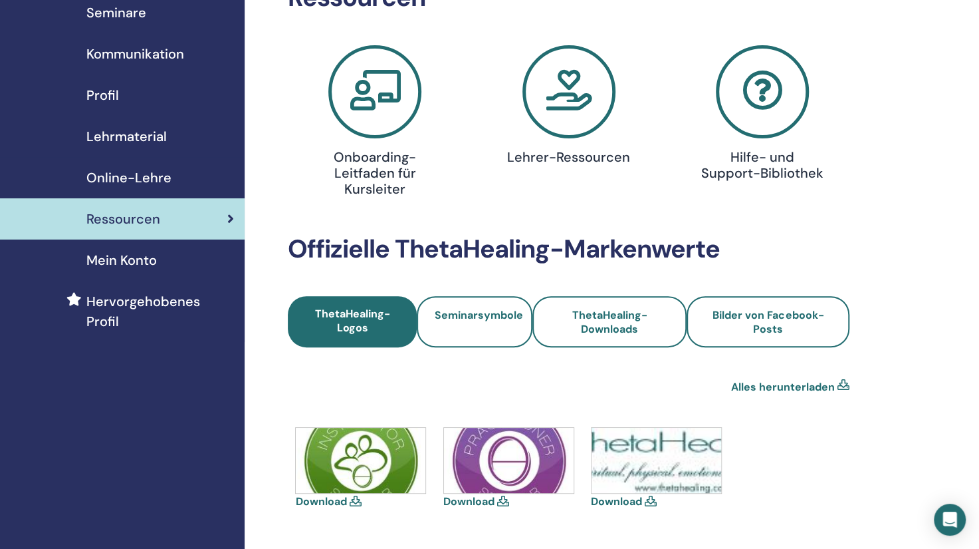
click at [109, 177] on span "Online-Lehre" at bounding box center [128, 178] width 85 height 20
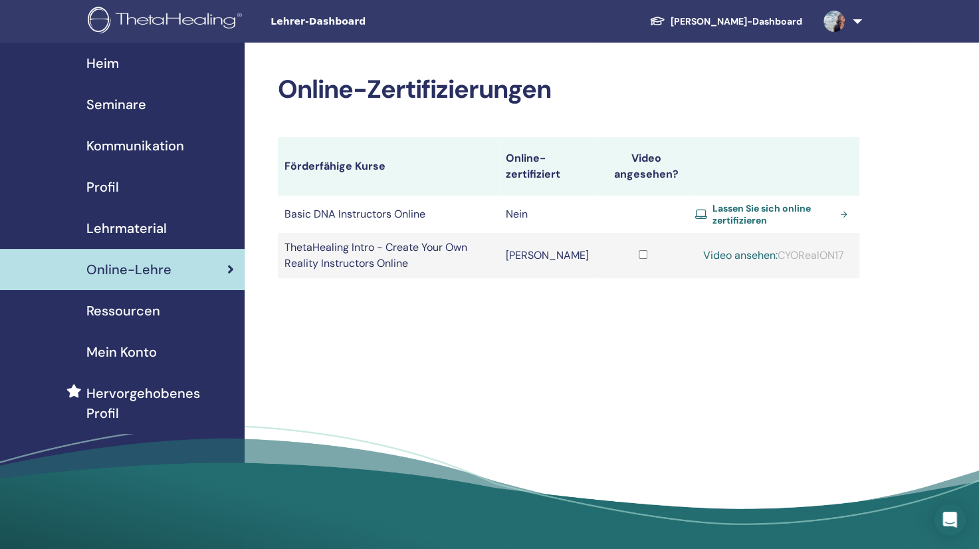
click at [124, 231] on span "Lehrmaterial" at bounding box center [126, 228] width 80 height 20
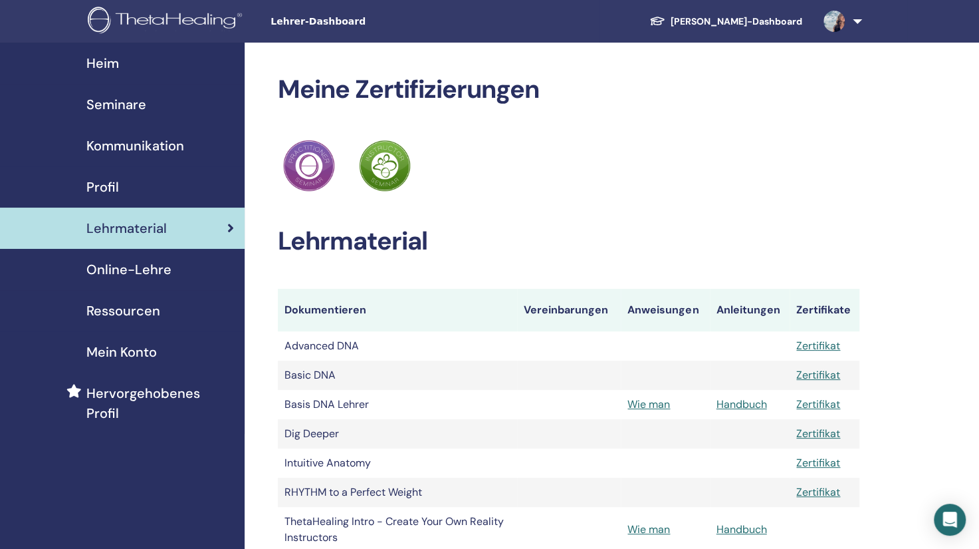
click at [133, 184] on div "Profil" at bounding box center [122, 187] width 223 height 20
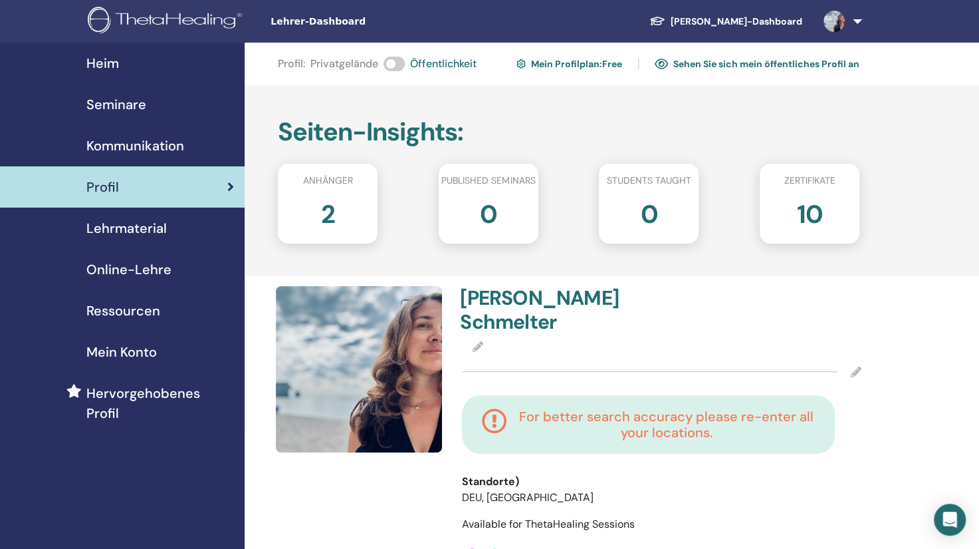
click at [141, 136] on span "Kommunikation" at bounding box center [135, 146] width 98 height 20
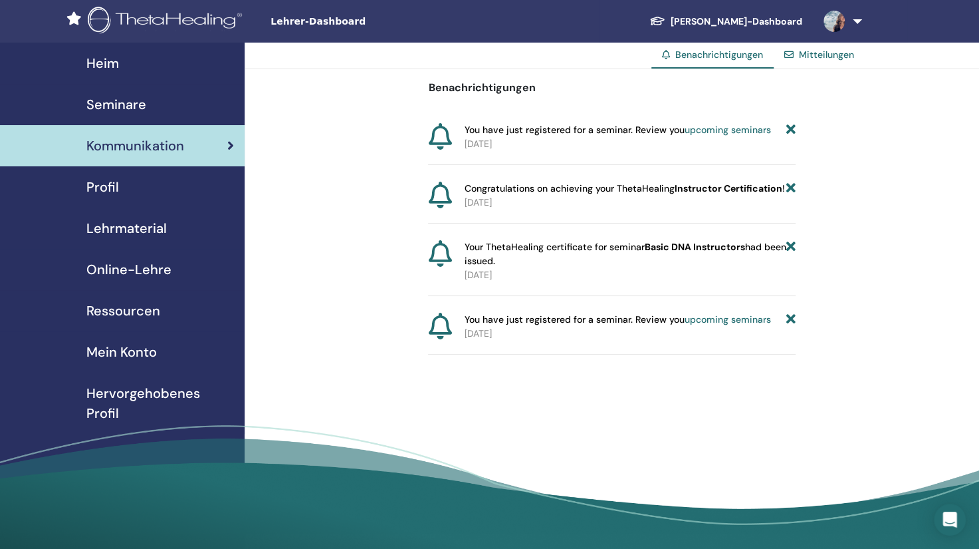
click at [152, 106] on div "Seminare" at bounding box center [122, 104] width 223 height 20
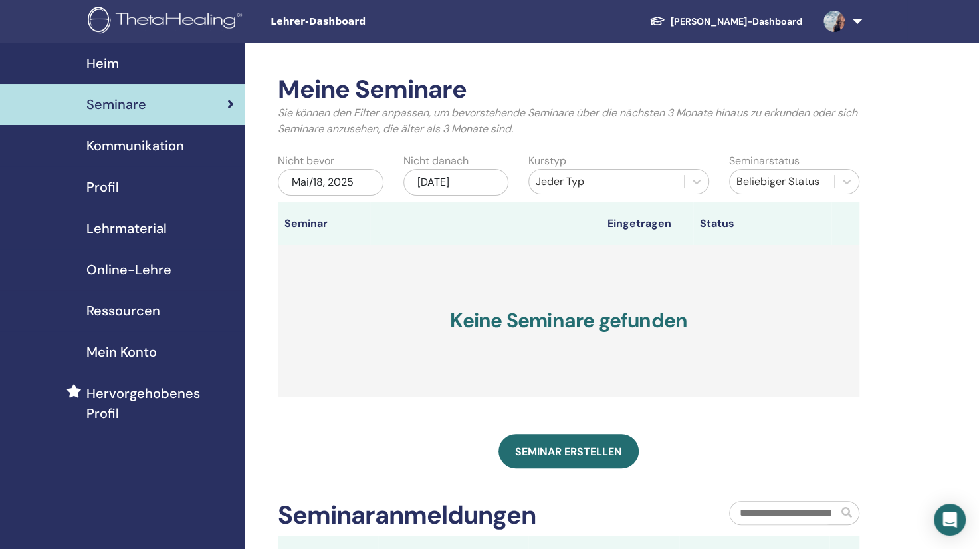
click at [750, 20] on link "[PERSON_NAME]-Dashboard" at bounding box center [726, 21] width 174 height 25
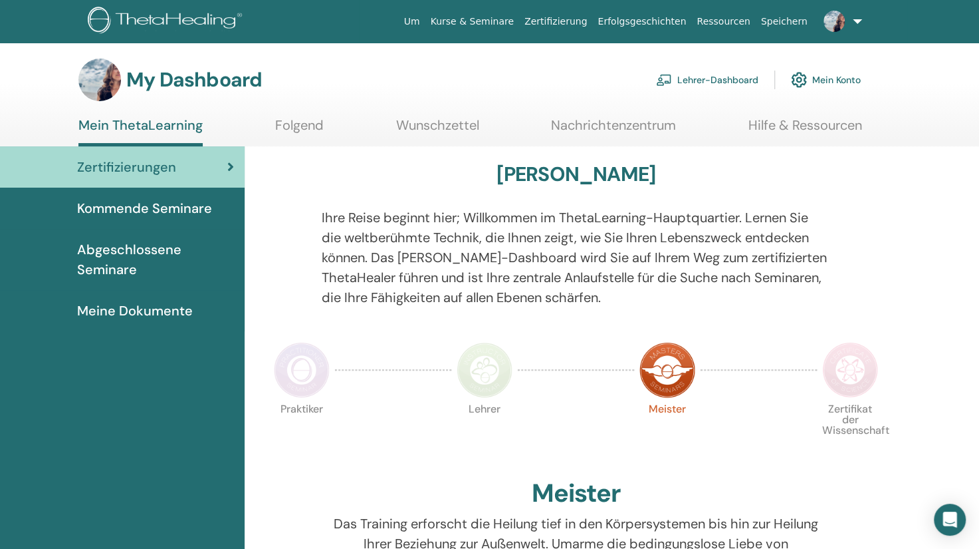
click at [133, 203] on span "Kommende Seminare" at bounding box center [144, 208] width 135 height 20
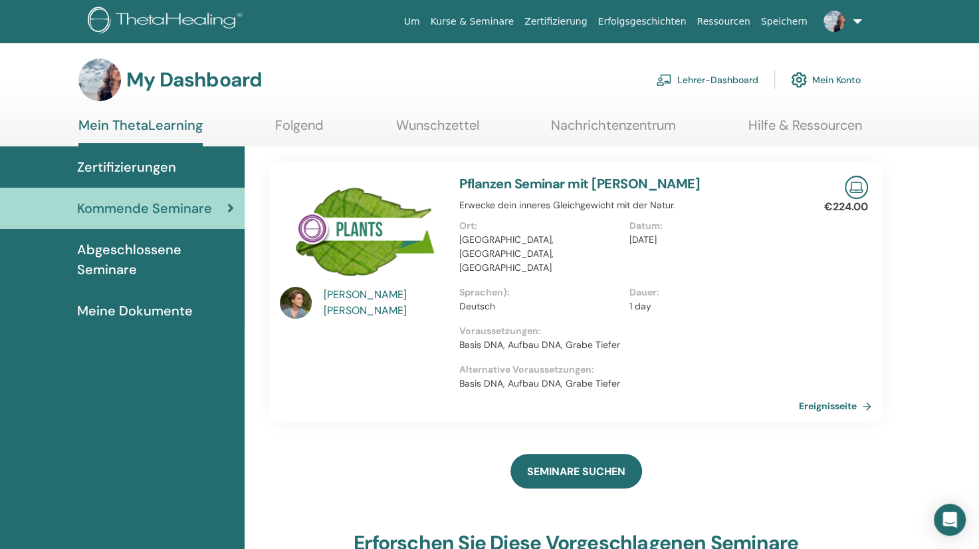
click at [121, 256] on span "Abgeschlossene Seminare" at bounding box center [155, 259] width 157 height 40
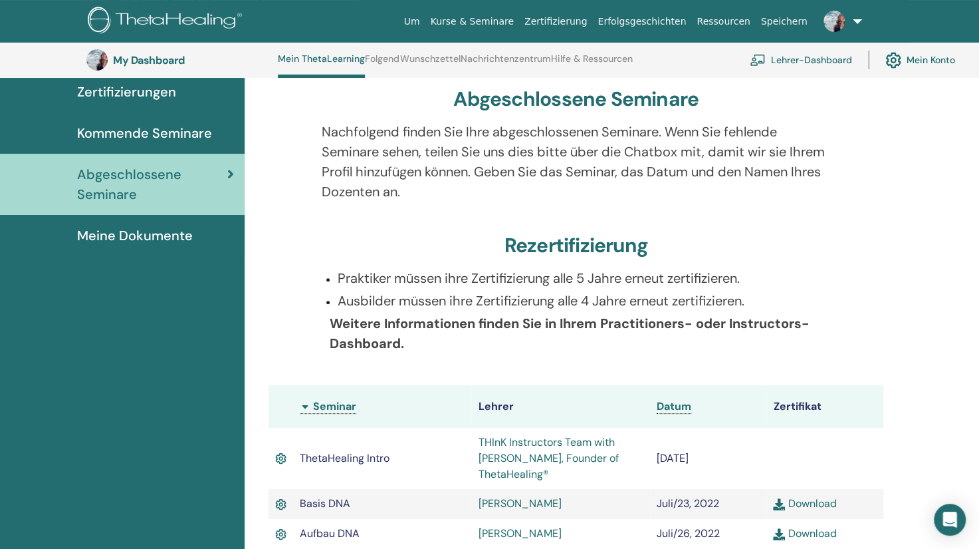
scroll to position [108, 0]
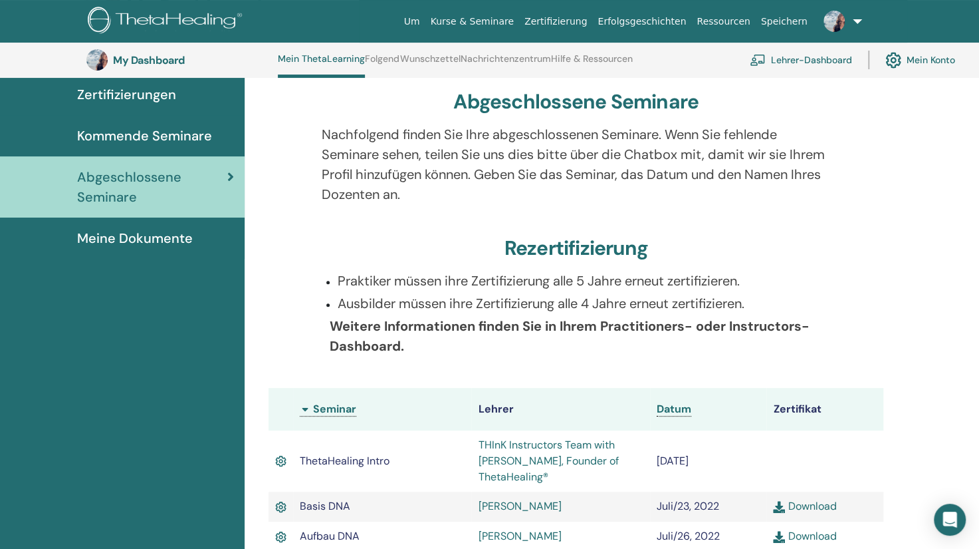
click at [150, 228] on span "Meine Dokumente" at bounding box center [135, 238] width 116 height 20
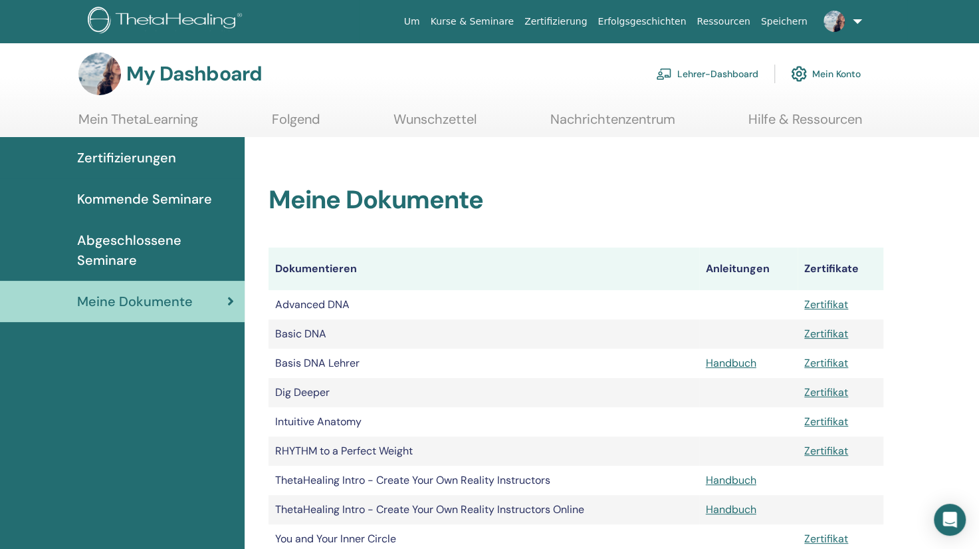
scroll to position [5, 0]
click at [116, 246] on span "Abgeschlossene Seminare" at bounding box center [155, 251] width 157 height 40
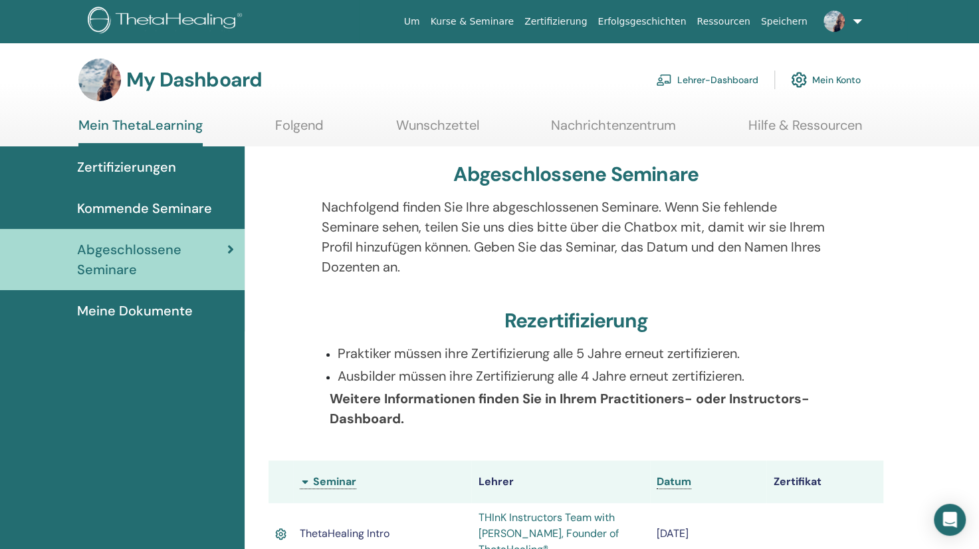
click at [108, 204] on span "Kommende Seminare" at bounding box center [144, 208] width 135 height 20
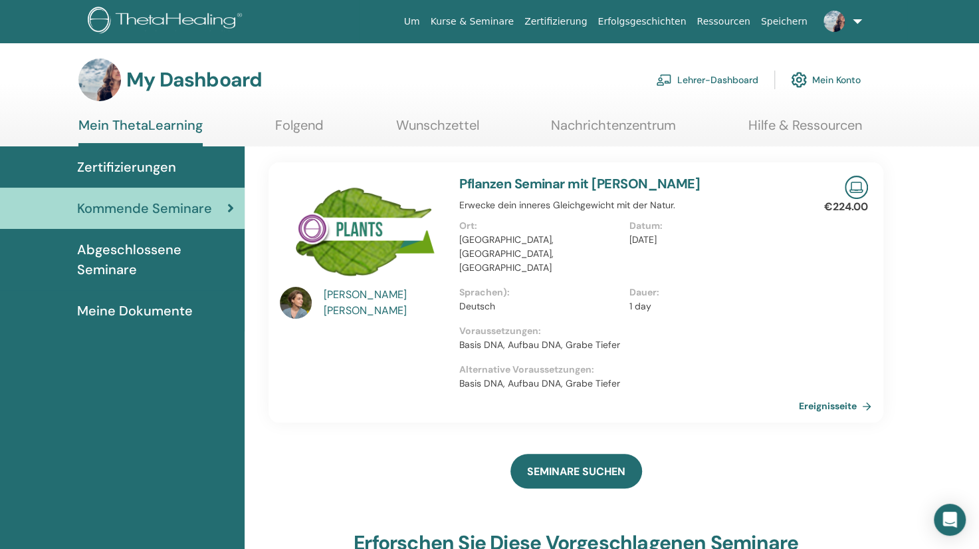
click at [106, 163] on span "Zertifizierungen" at bounding box center [126, 167] width 99 height 20
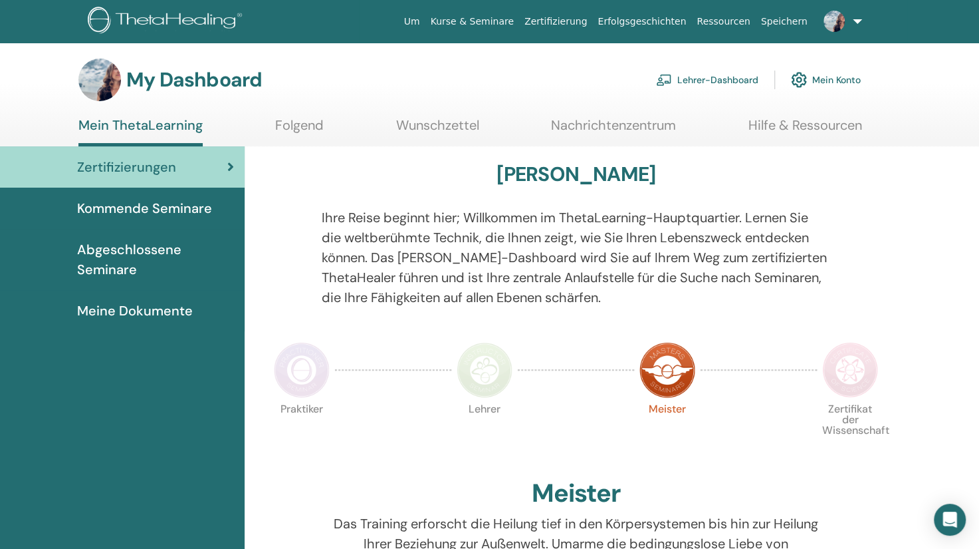
click at [391, 116] on section "My Dashboard Lehrer-Dashboard Mein Konto Mein ThetaLearning Folgend Wunschzette…" at bounding box center [489, 103] width 979 height 88
click at [438, 127] on link "Wunschzettel" at bounding box center [437, 130] width 83 height 26
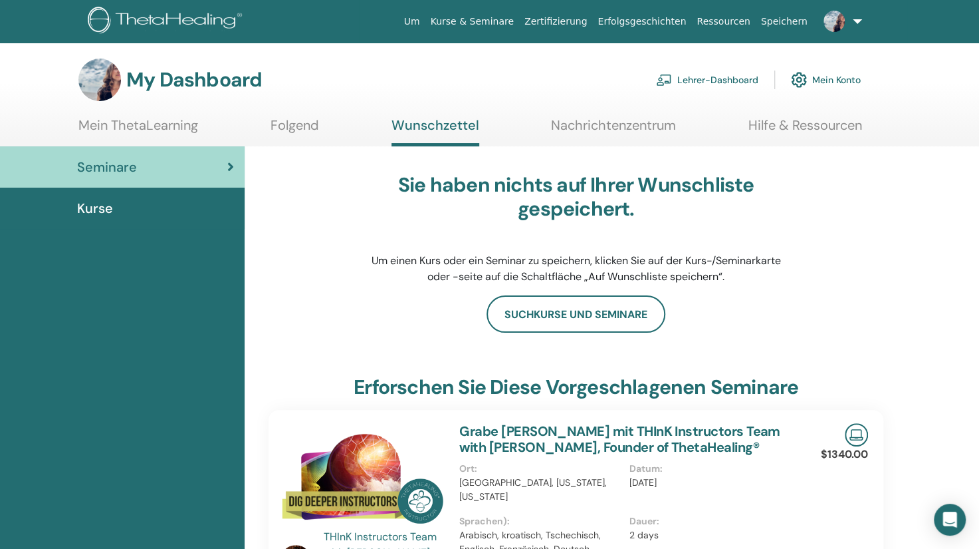
click at [595, 126] on link "Nachrichtenzentrum" at bounding box center [613, 130] width 125 height 26
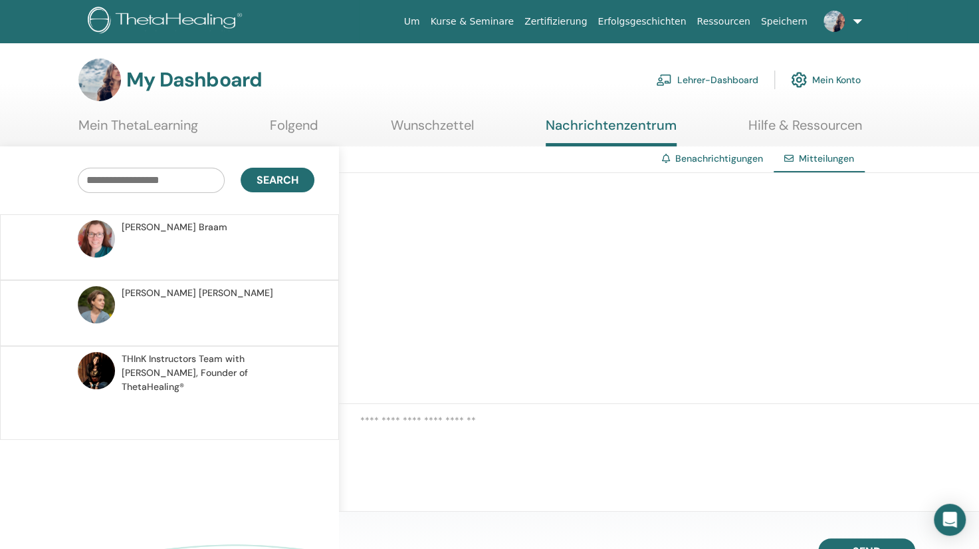
click at [803, 120] on link "Hilfe & Ressourcen" at bounding box center [806, 130] width 114 height 26
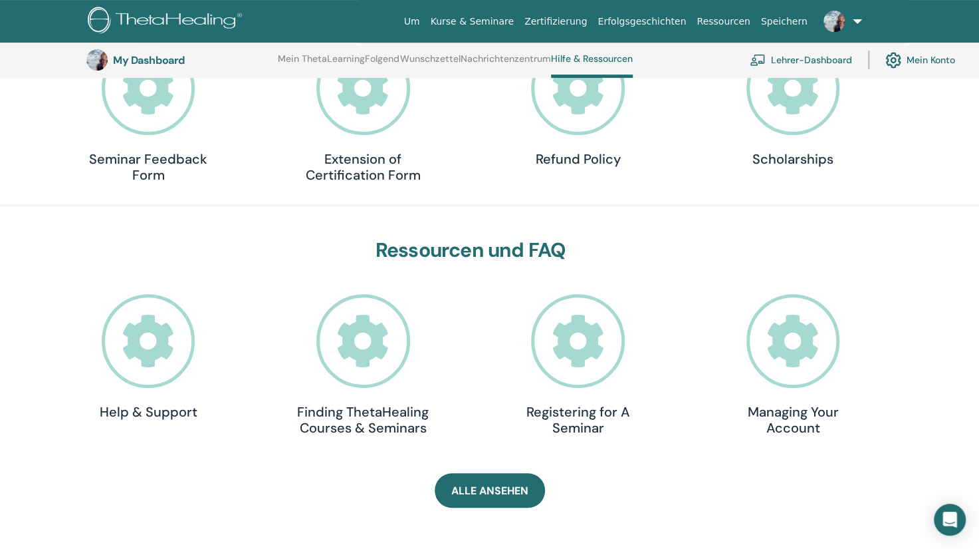
scroll to position [229, 0]
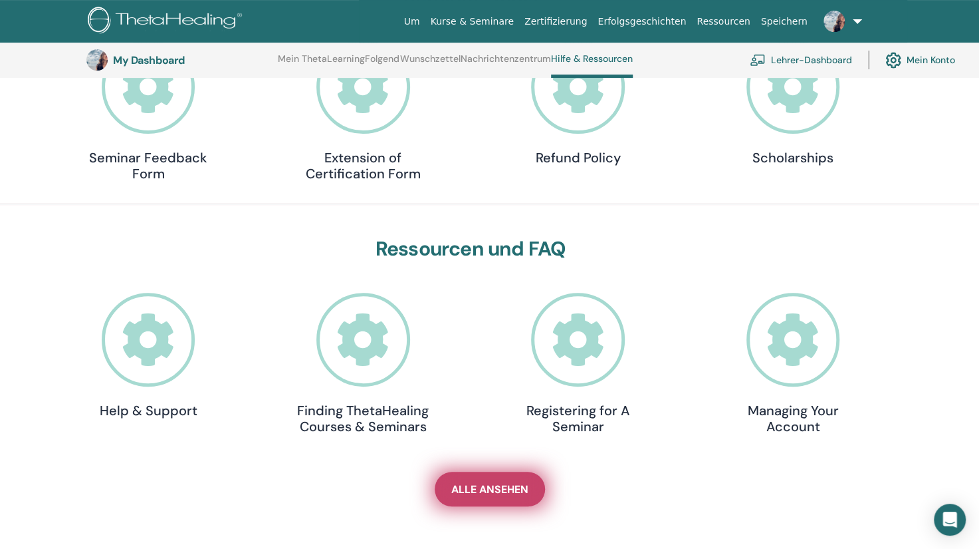
click at [509, 482] on span "Alle ansehen" at bounding box center [489, 489] width 77 height 14
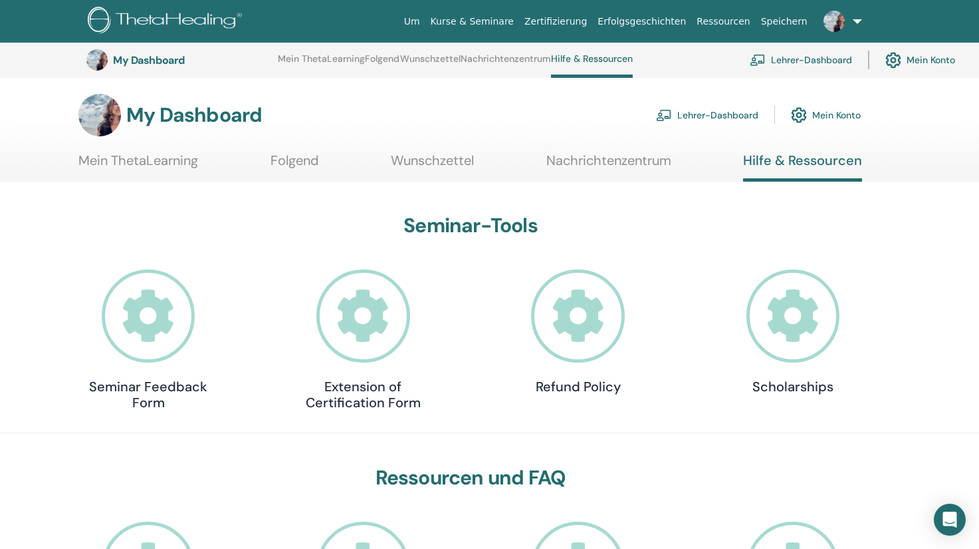
scroll to position [229, 0]
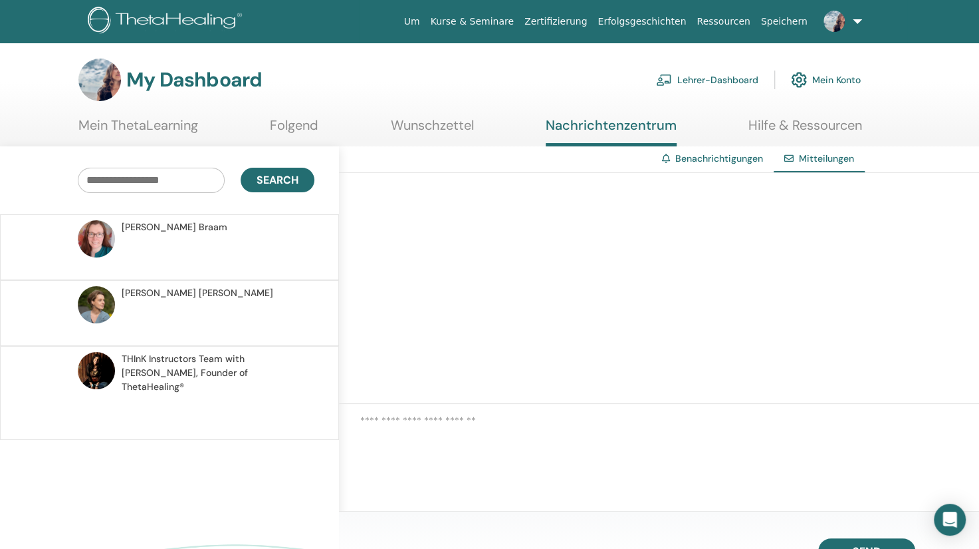
click at [721, 81] on link "Lehrer-Dashboard" at bounding box center [707, 79] width 102 height 29
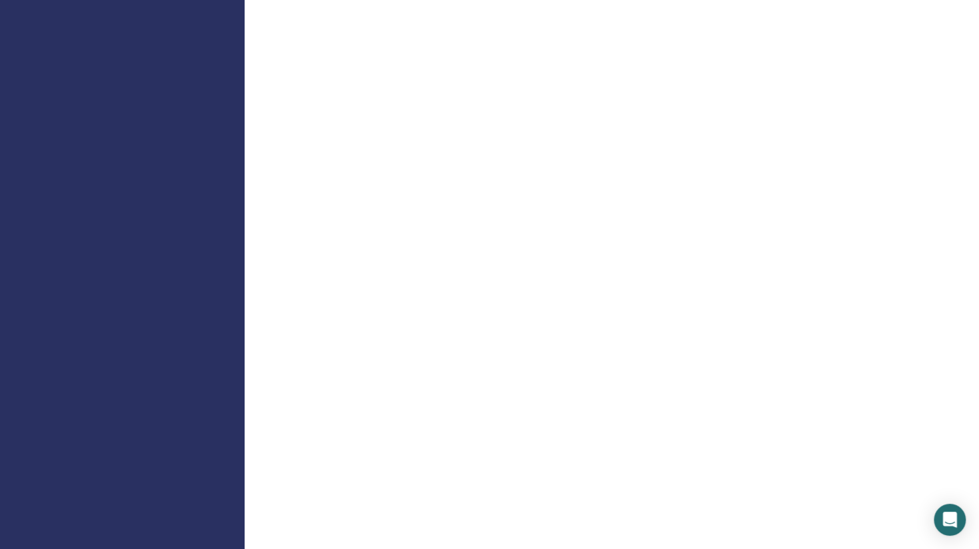
scroll to position [1110, 0]
